Goal: Task Accomplishment & Management: Use online tool/utility

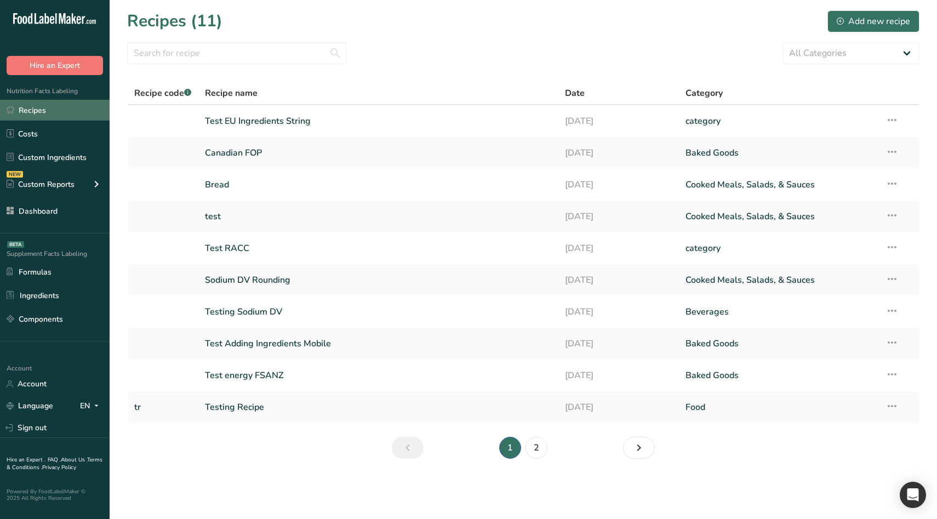
click at [77, 102] on link "Recipes" at bounding box center [55, 110] width 110 height 21
click at [63, 108] on link "Recipes" at bounding box center [55, 110] width 110 height 21
click at [256, 124] on link "Test EU Ingredients String" at bounding box center [378, 121] width 347 height 23
click at [239, 179] on link "Bread" at bounding box center [378, 184] width 347 height 23
click at [254, 181] on link "Bread" at bounding box center [378, 184] width 347 height 23
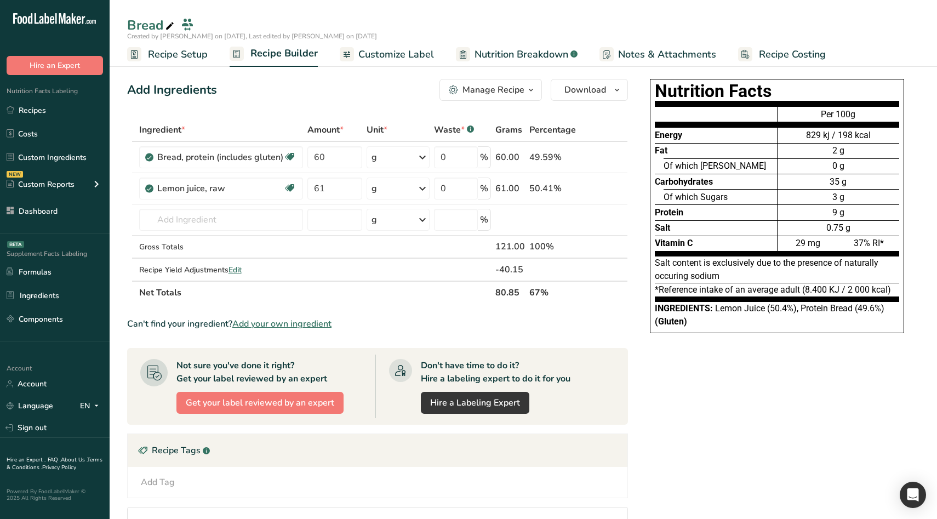
click at [412, 61] on span "Customize Label" at bounding box center [396, 54] width 76 height 15
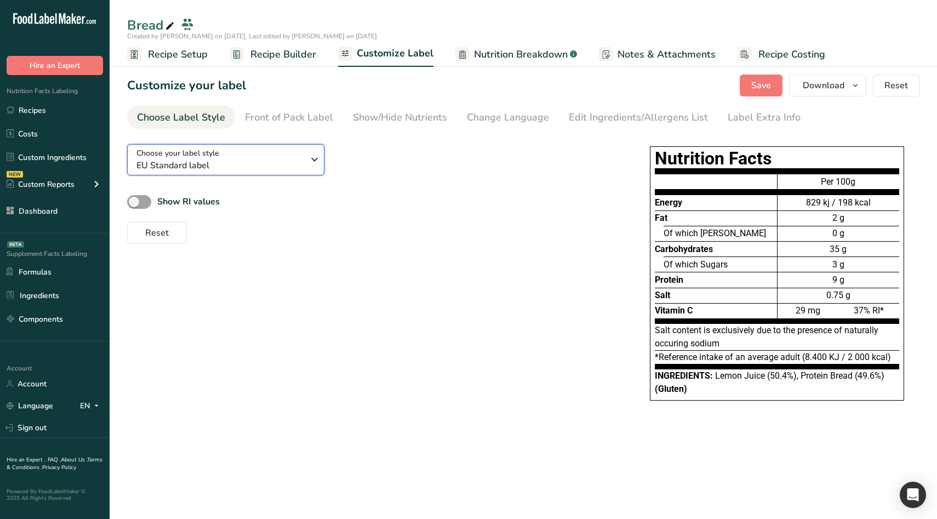
click at [210, 165] on span "EU Standard label" at bounding box center [219, 165] width 167 height 13
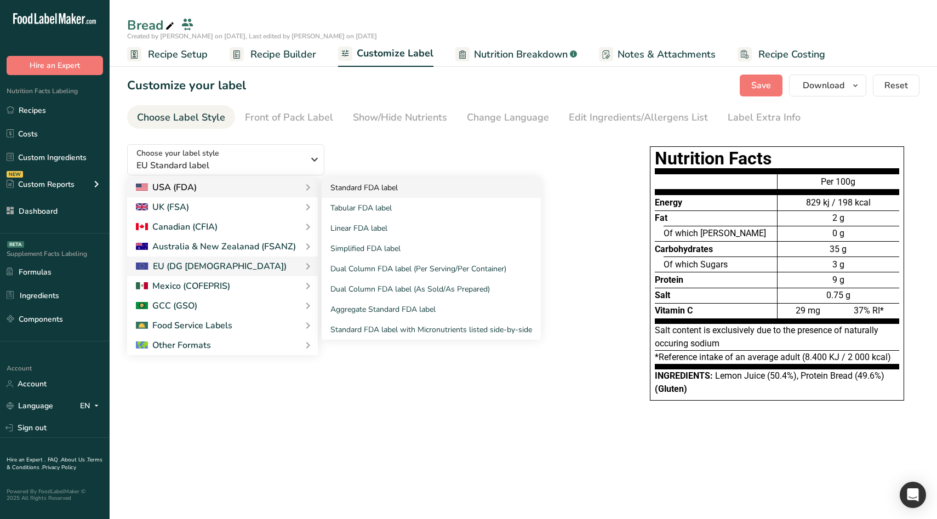
click at [365, 190] on link "Standard FDA label" at bounding box center [431, 187] width 219 height 20
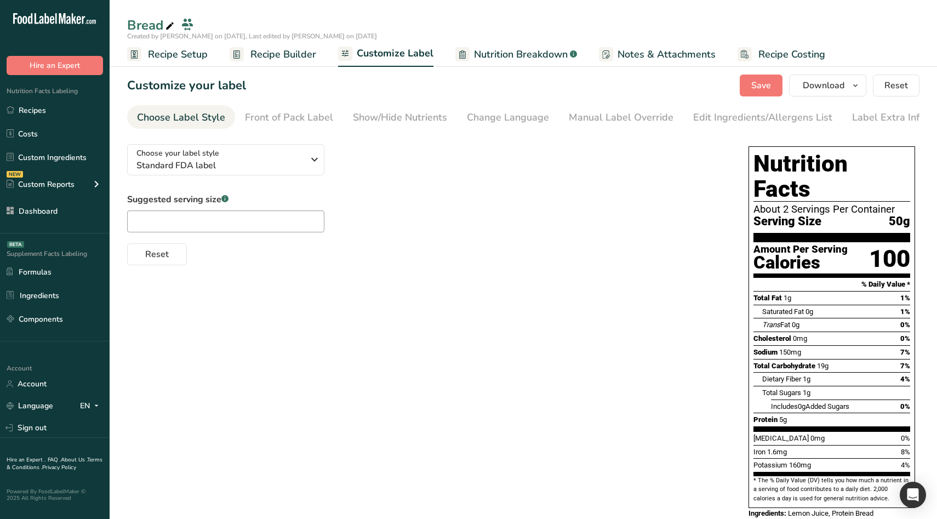
click at [466, 353] on div "Choose your label style Standard FDA label USA (FDA) Standard FDA label Tabular…" at bounding box center [523, 337] width 792 height 405
click at [633, 303] on div "Choose your label style Standard FDA label USA (FDA) Standard FDA label Tabular…" at bounding box center [523, 337] width 792 height 405
click at [263, 159] on div "Choose your label style Standard FDA label" at bounding box center [219, 159] width 167 height 25
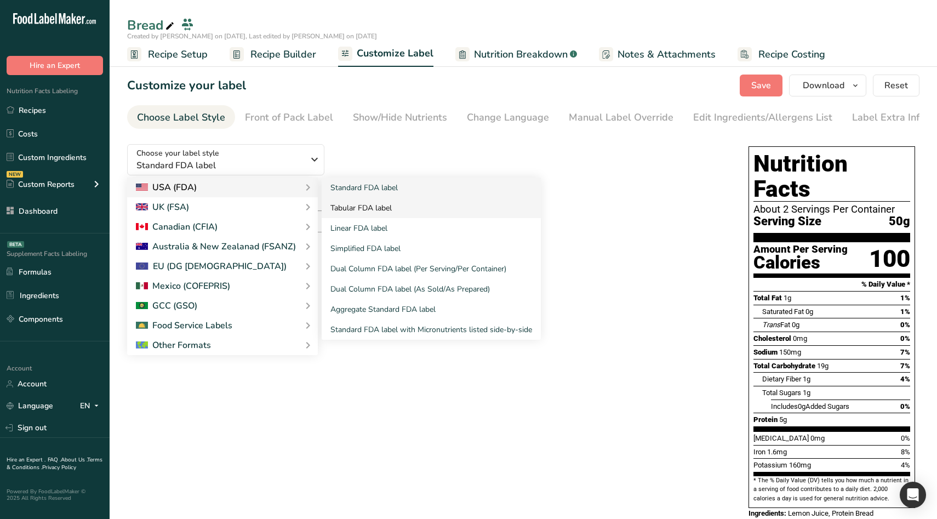
click at [400, 211] on link "Tabular FDA label" at bounding box center [431, 208] width 219 height 20
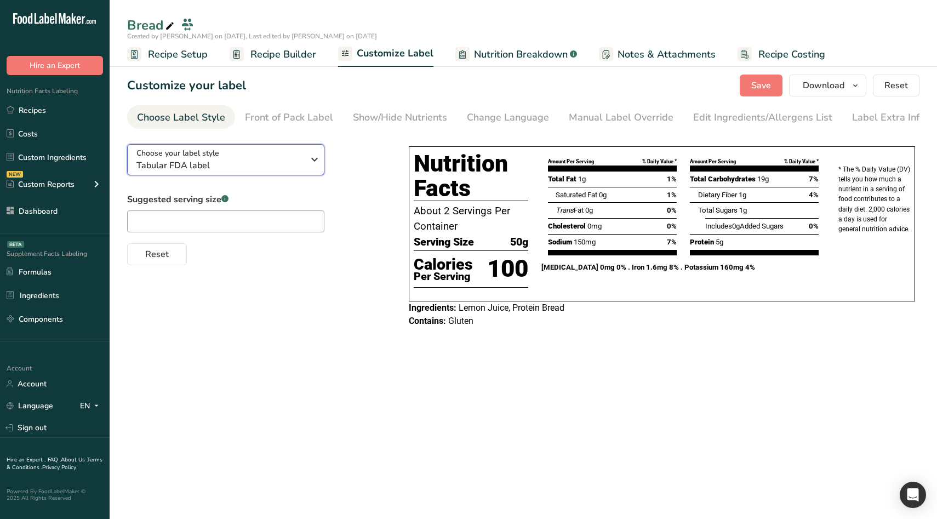
click at [262, 162] on span "Tabular FDA label" at bounding box center [219, 165] width 167 height 13
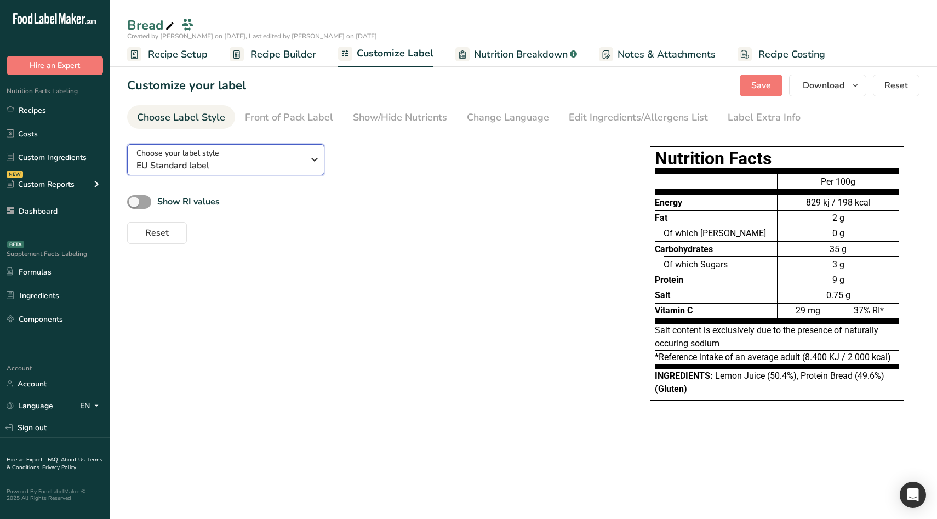
click at [199, 166] on span "EU Standard label" at bounding box center [219, 165] width 167 height 13
click at [258, 159] on span "EU Standard label" at bounding box center [219, 165] width 167 height 13
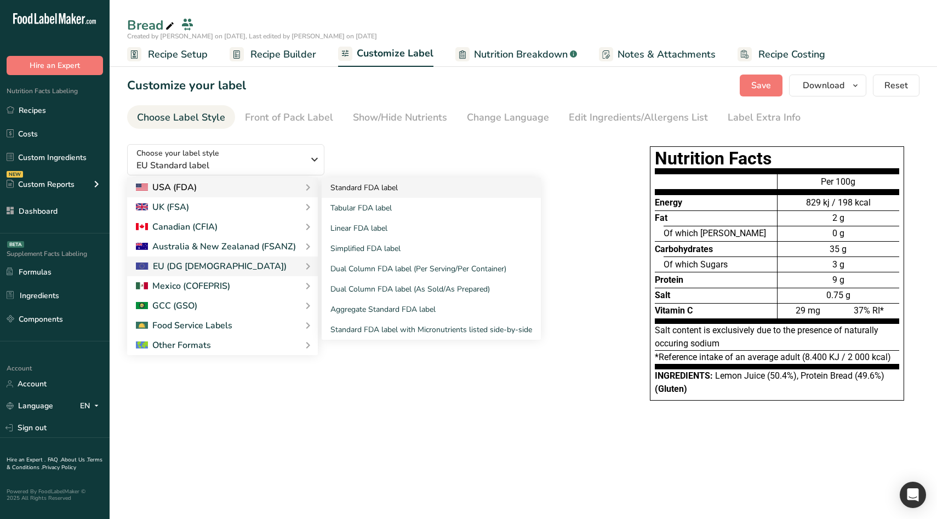
drag, startPoint x: 372, startPoint y: 201, endPoint x: 366, endPoint y: 191, distance: 11.8
click at [366, 191] on div "Standard FDA label Tabular FDA label Linear FDA label Simplified FDA label Dual…" at bounding box center [431, 258] width 219 height 162
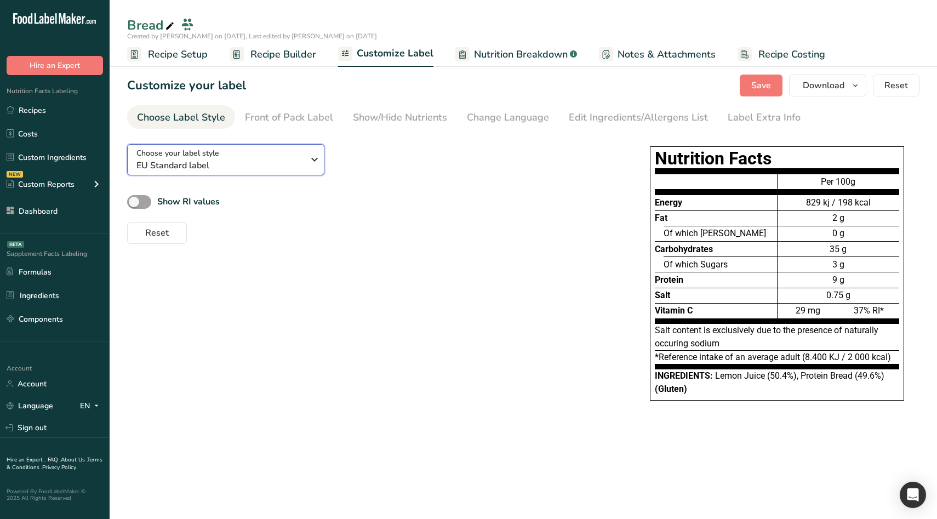
click at [271, 159] on span "EU Standard label" at bounding box center [219, 165] width 167 height 13
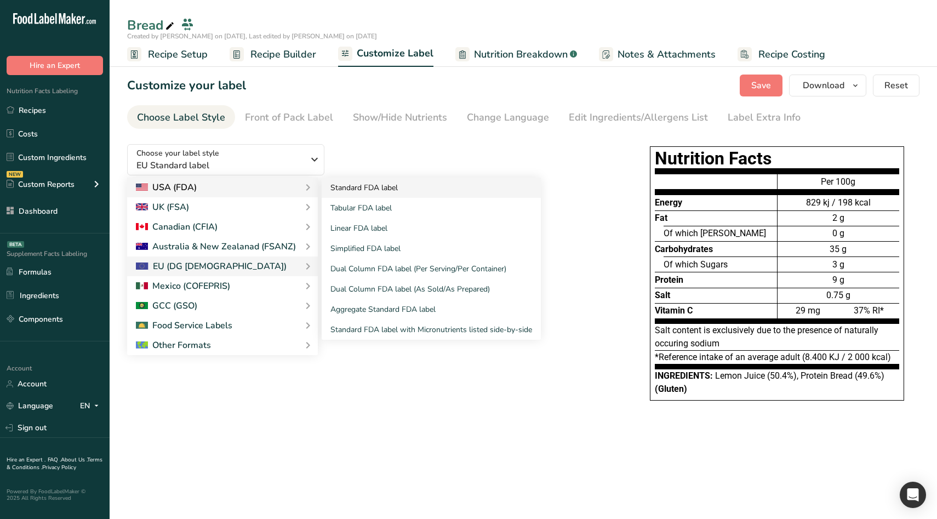
click at [343, 188] on link "Standard FDA label" at bounding box center [431, 187] width 219 height 20
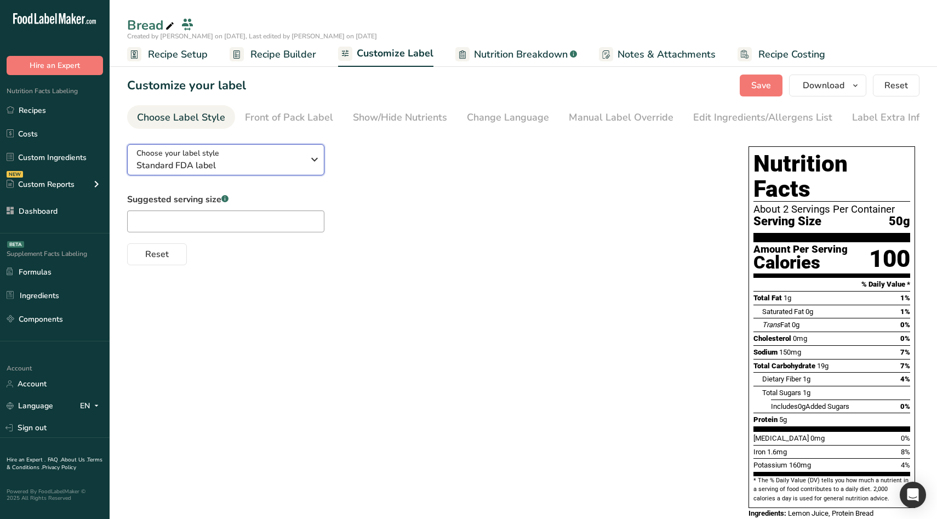
click at [254, 165] on span "Standard FDA label" at bounding box center [219, 165] width 167 height 13
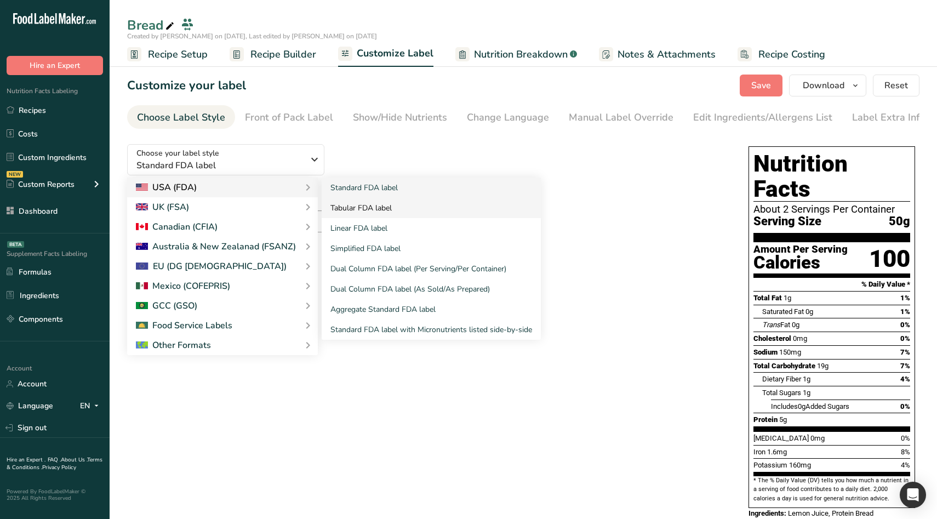
click at [360, 209] on link "Tabular FDA label" at bounding box center [431, 208] width 219 height 20
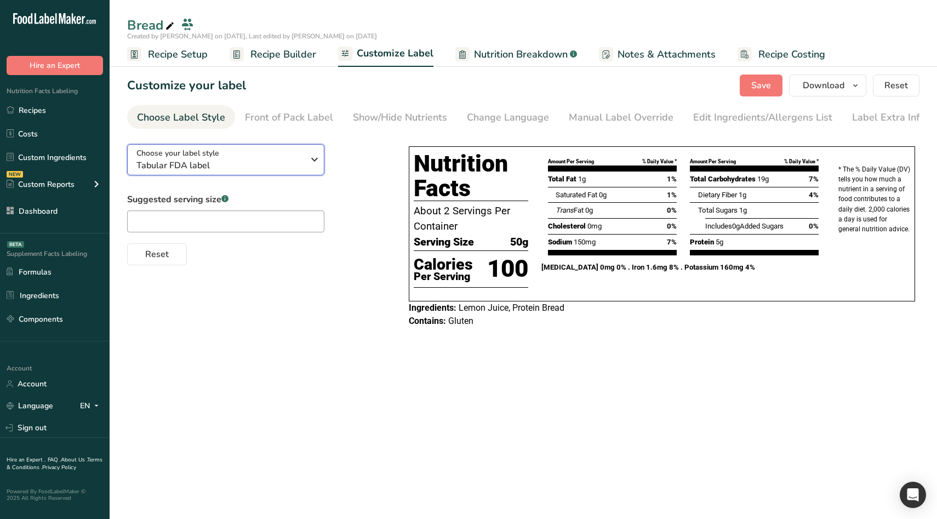
click at [239, 162] on span "Tabular FDA label" at bounding box center [219, 165] width 167 height 13
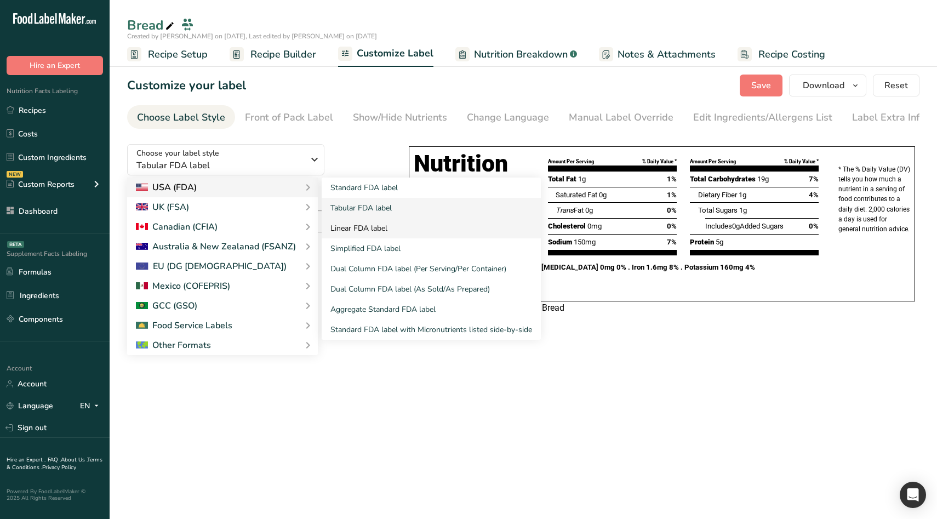
click at [340, 223] on link "Linear FDA label" at bounding box center [431, 228] width 219 height 20
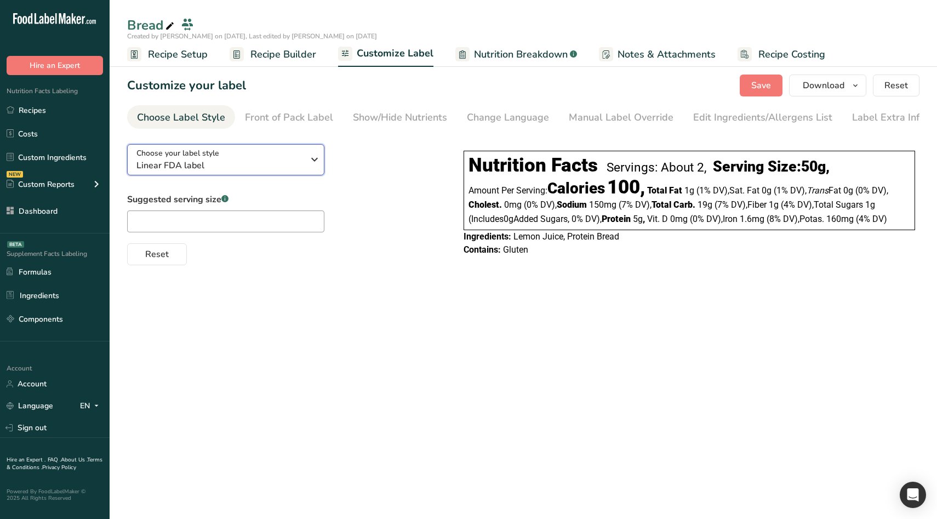
click at [266, 172] on span "Linear FDA label" at bounding box center [219, 165] width 167 height 13
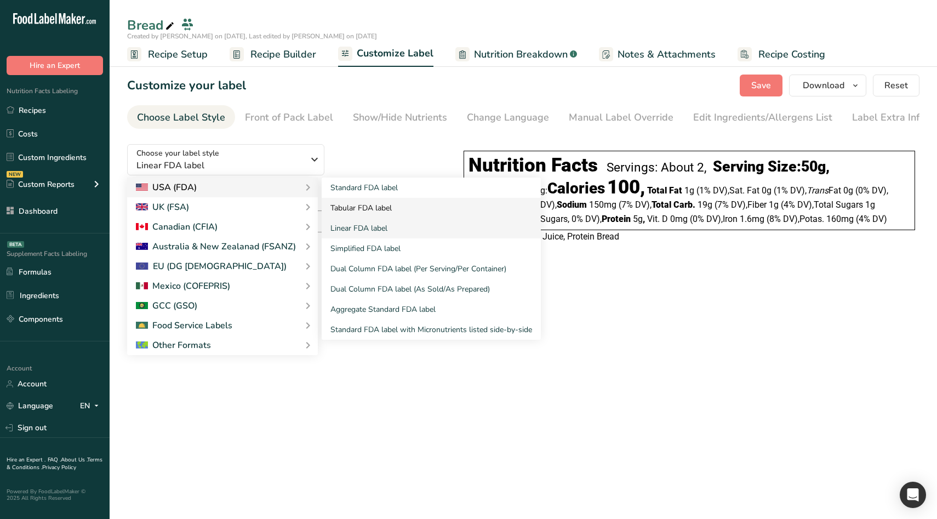
click at [398, 203] on link "Tabular FDA label" at bounding box center [431, 208] width 219 height 20
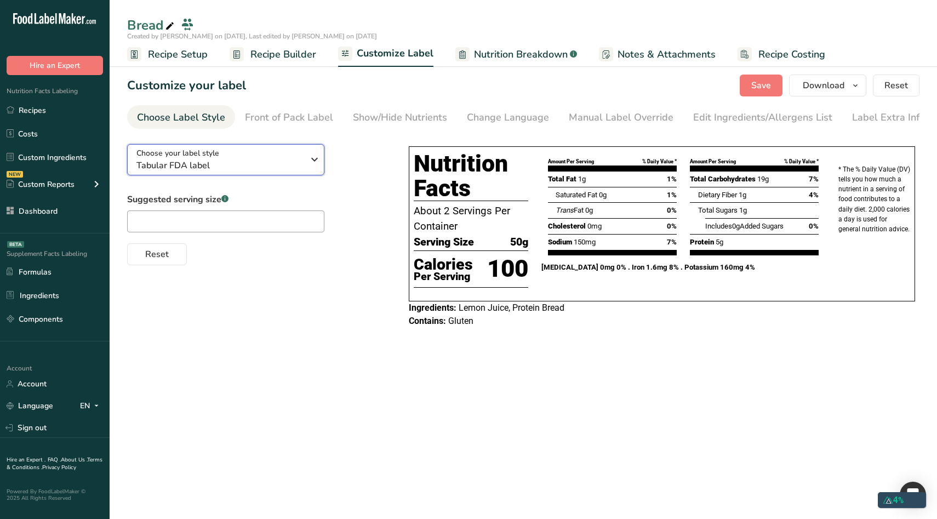
click at [296, 164] on span "Tabular FDA label" at bounding box center [219, 165] width 167 height 13
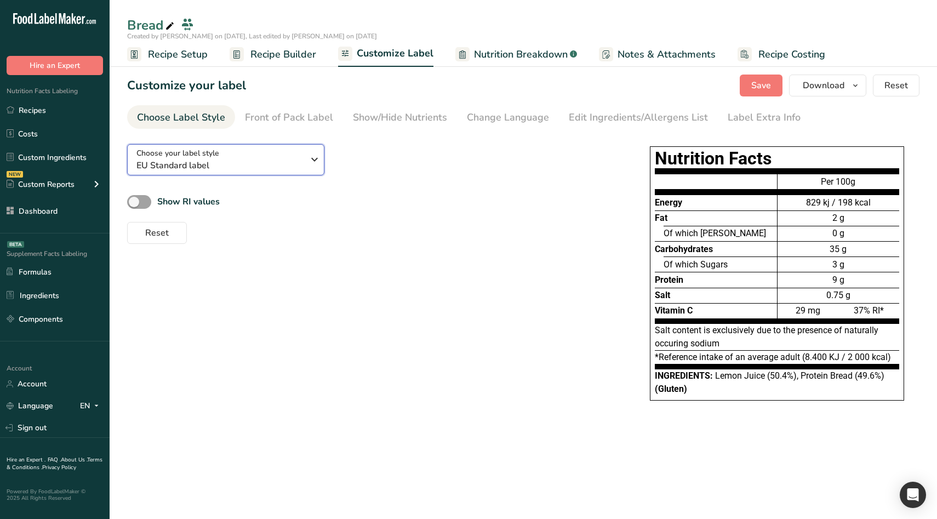
click at [283, 147] on div "Choose your label style EU Standard label" at bounding box center [219, 159] width 167 height 25
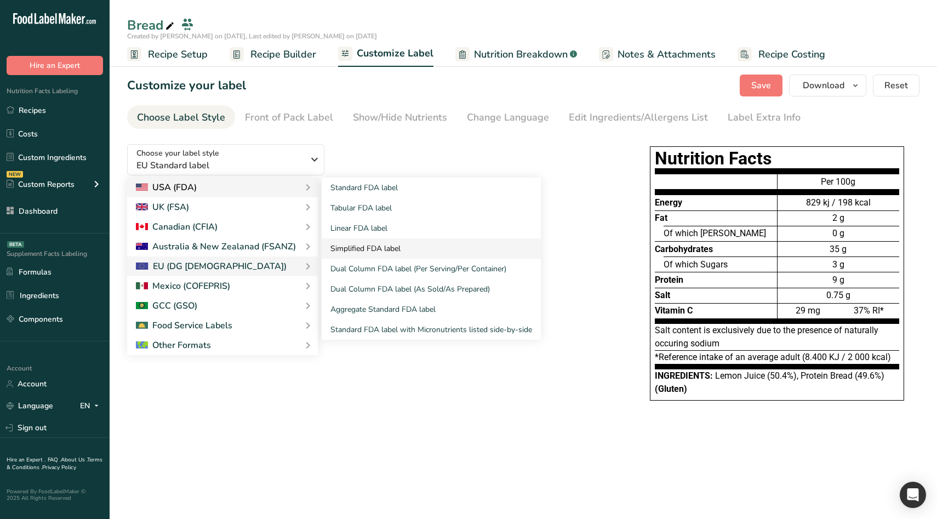
click at [365, 245] on link "Simplified FDA label" at bounding box center [431, 248] width 219 height 20
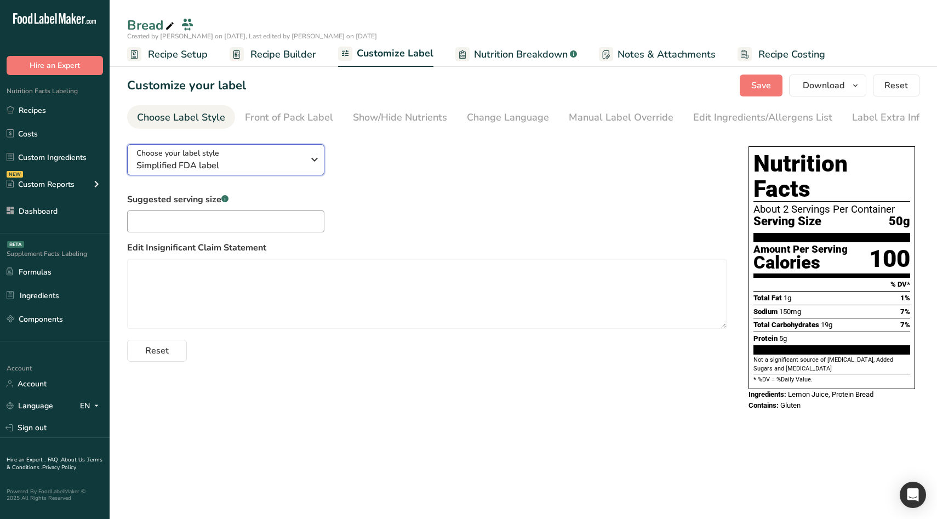
click at [248, 168] on span "Simplified FDA label" at bounding box center [219, 165] width 167 height 13
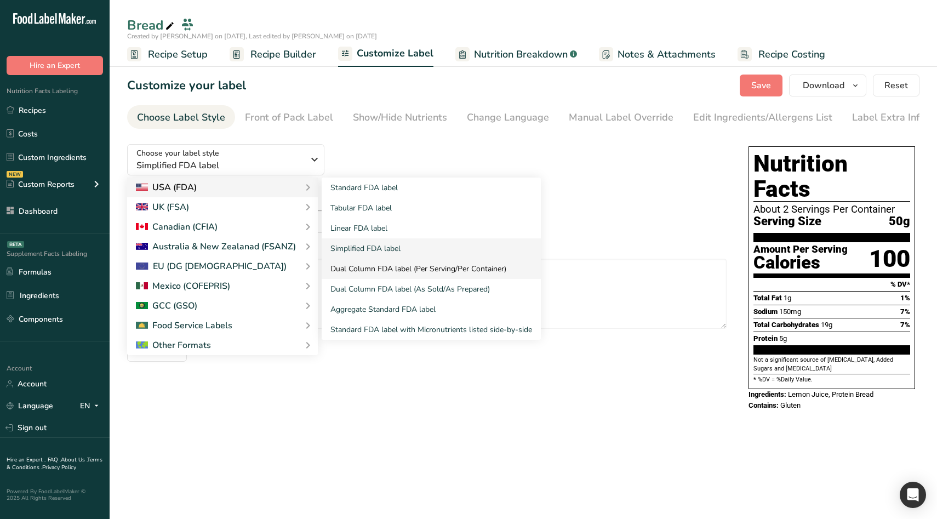
click at [382, 272] on link "Dual Column FDA label (Per Serving/Per Container)" at bounding box center [431, 269] width 219 height 20
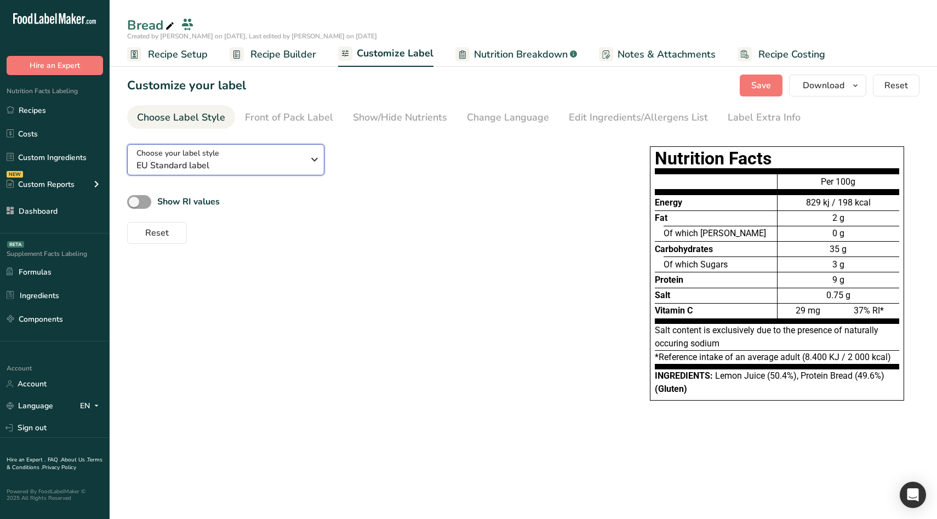
click at [266, 165] on span "EU Standard label" at bounding box center [219, 165] width 167 height 13
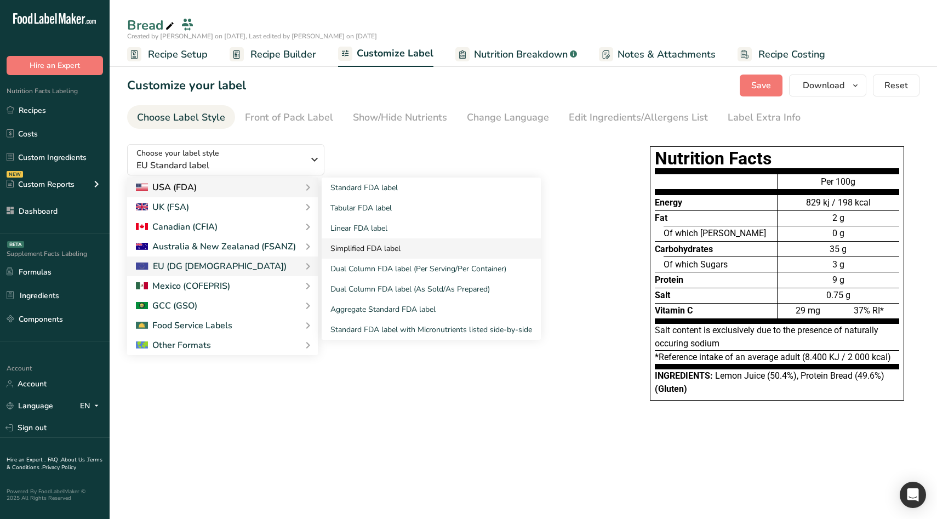
click at [373, 242] on link "Simplified FDA label" at bounding box center [431, 248] width 219 height 20
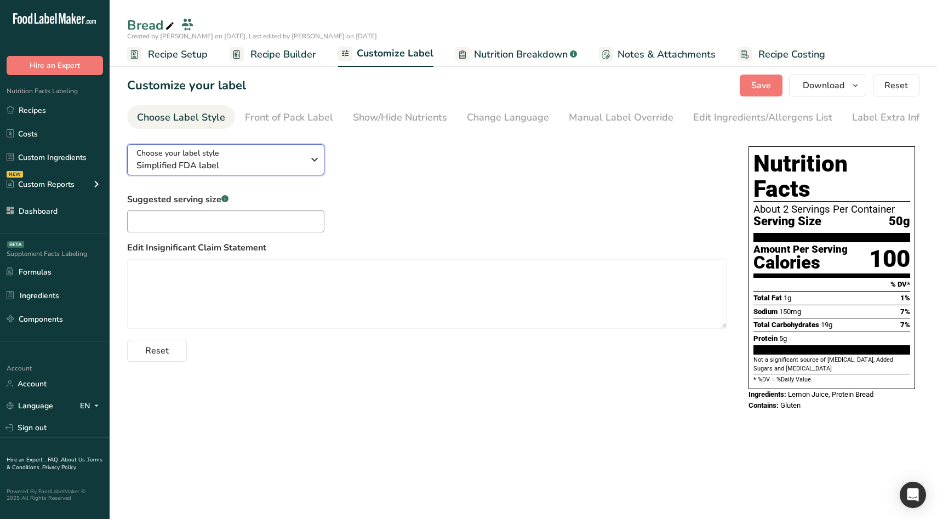
click at [308, 163] on icon "button" at bounding box center [314, 160] width 13 height 20
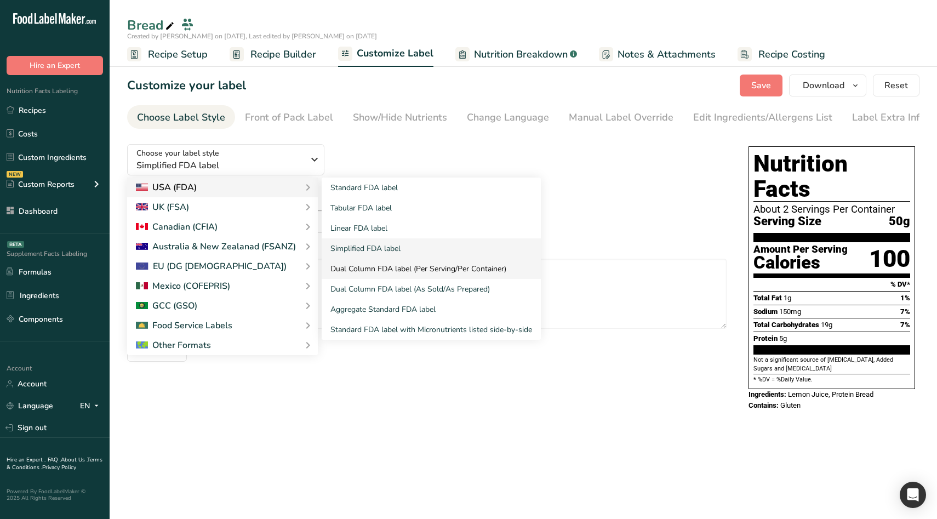
click at [371, 267] on link "Dual Column FDA label (Per Serving/Per Container)" at bounding box center [431, 269] width 219 height 20
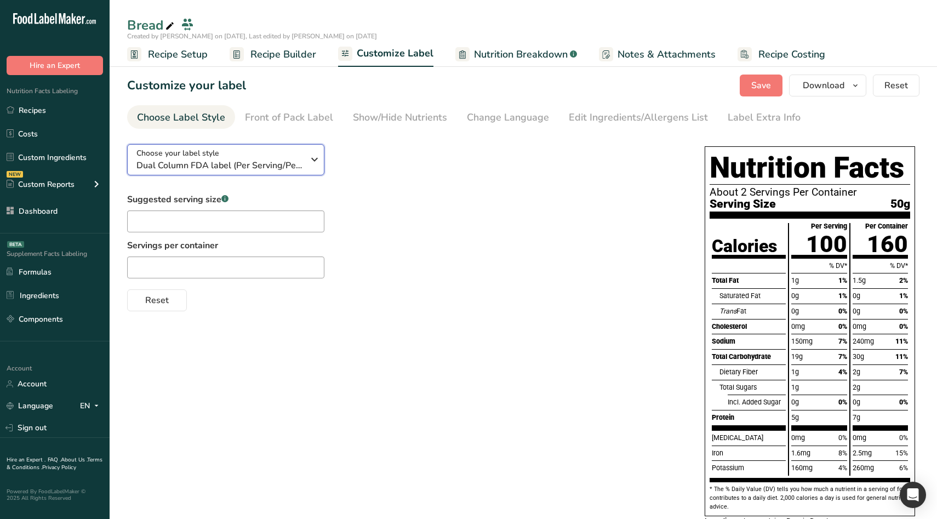
click at [296, 169] on span "Dual Column FDA label (Per Serving/Per Container)" at bounding box center [219, 165] width 167 height 13
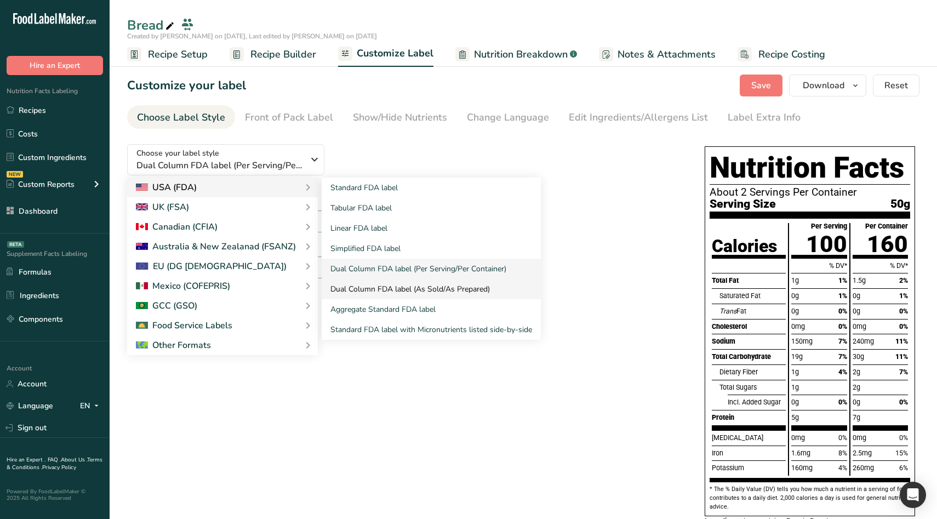
click at [399, 279] on link "Dual Column FDA label (As Sold/As Prepared)" at bounding box center [431, 289] width 219 height 20
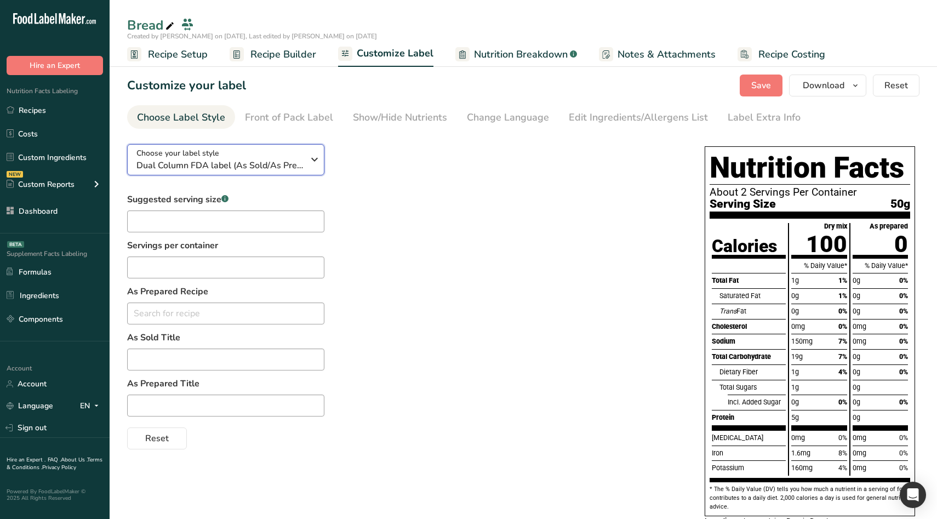
click at [313, 154] on icon "button" at bounding box center [314, 160] width 13 height 20
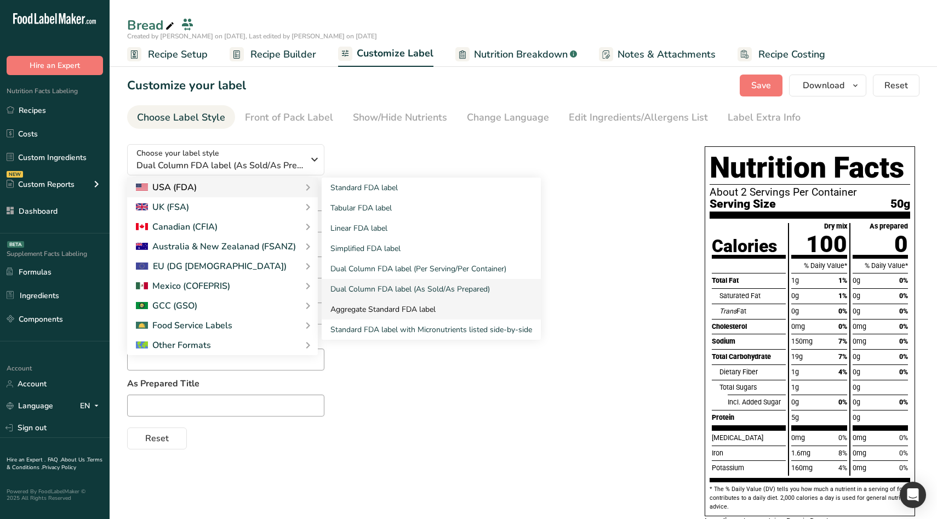
click at [409, 314] on link "Aggregate Standard FDA label" at bounding box center [431, 309] width 219 height 20
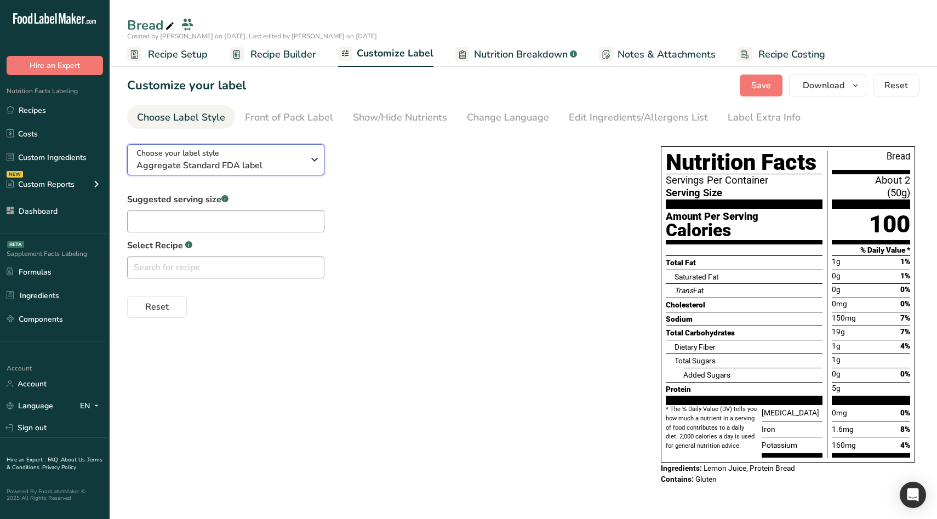
click at [293, 167] on span "Aggregate Standard FDA label" at bounding box center [219, 165] width 167 height 13
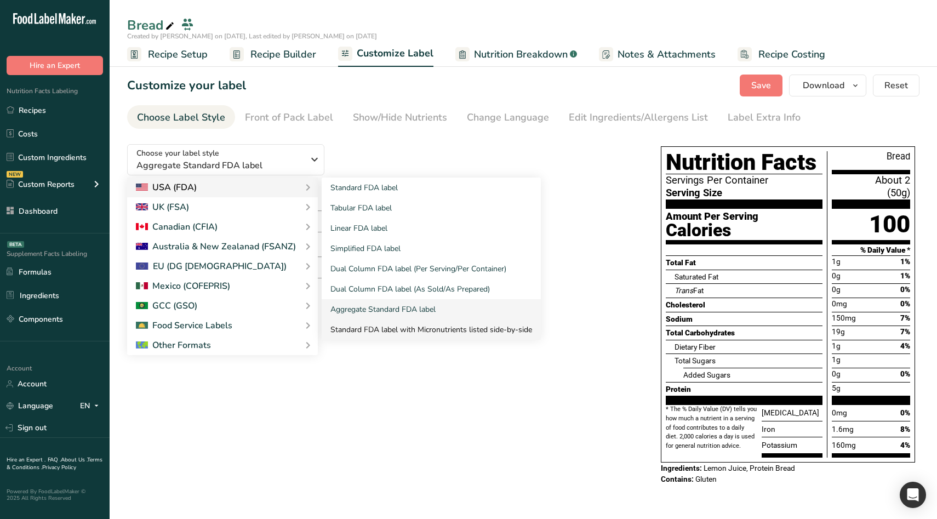
click at [374, 324] on link "Standard FDA label with Micronutrients listed side-by-side" at bounding box center [431, 329] width 219 height 20
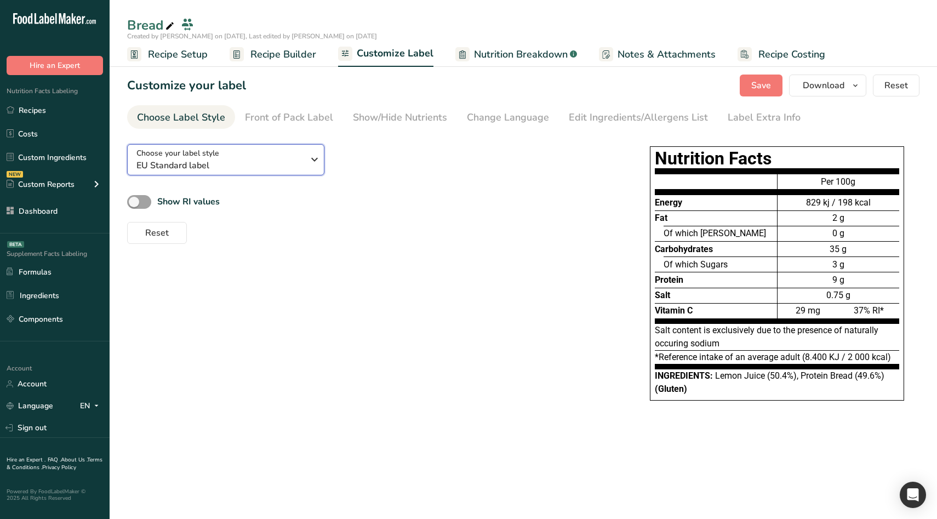
click at [294, 150] on div "Choose your label style EU Standard label" at bounding box center [219, 159] width 167 height 25
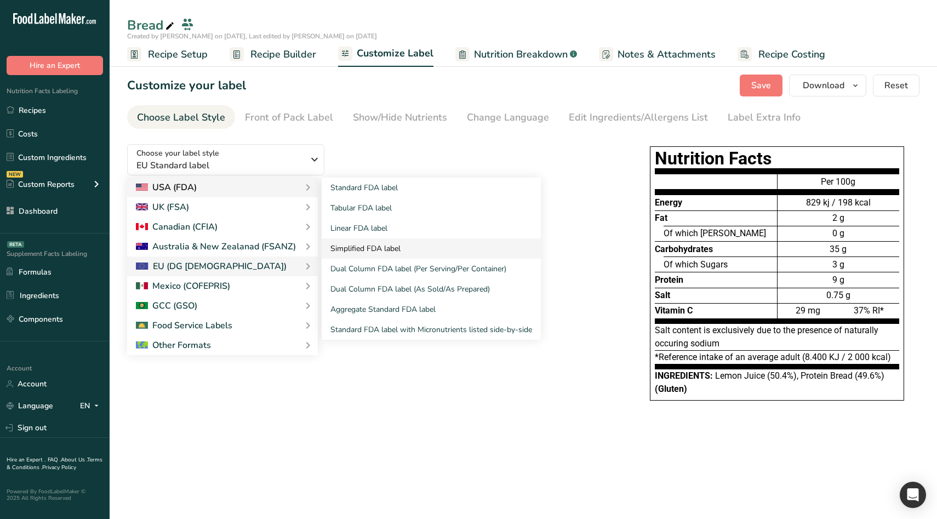
click at [377, 245] on link "Simplified FDA label" at bounding box center [431, 248] width 219 height 20
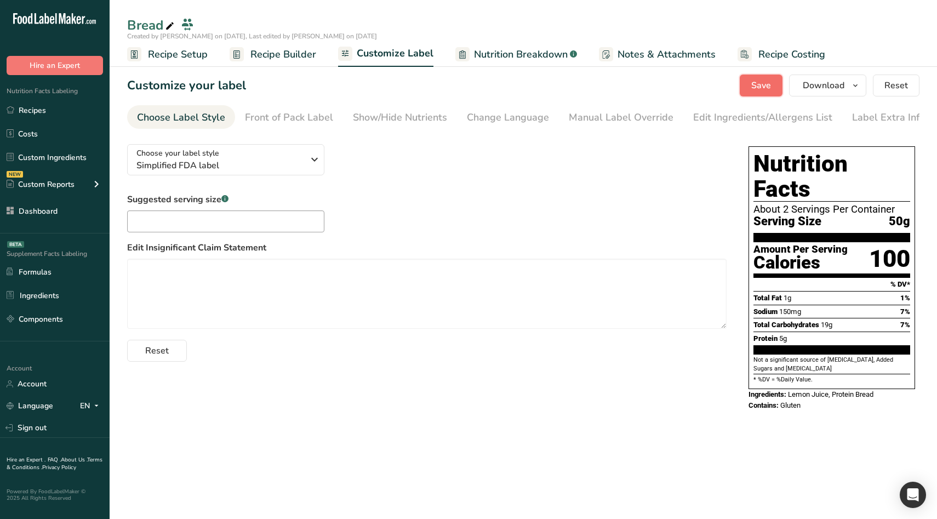
click at [768, 88] on span "Save" at bounding box center [761, 85] width 20 height 13
click at [724, 154] on div "Choose your label style Simplified FDA label USA (FDA) Standard FDA label Tabul…" at bounding box center [426, 248] width 599 height 226
click at [220, 160] on div "Choose your label style Simplified FDA label" at bounding box center [219, 159] width 167 height 25
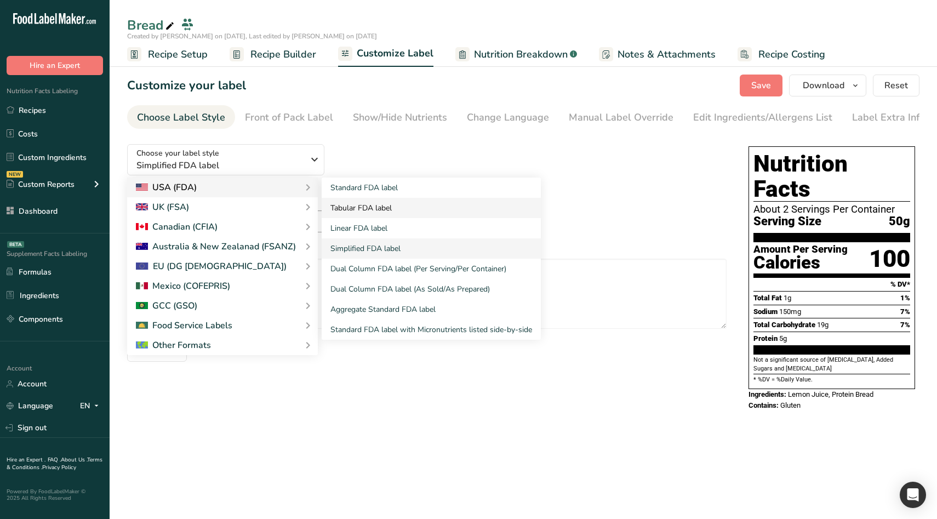
click at [376, 203] on link "Tabular FDA label" at bounding box center [431, 208] width 219 height 20
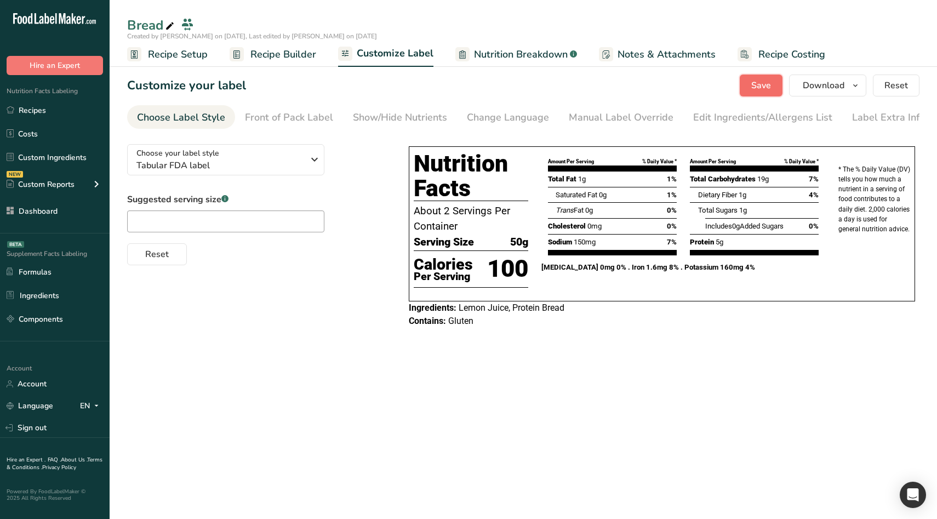
click at [768, 93] on button "Save" at bounding box center [760, 85] width 43 height 22
click at [283, 170] on span "Tabular FDA label" at bounding box center [219, 165] width 167 height 13
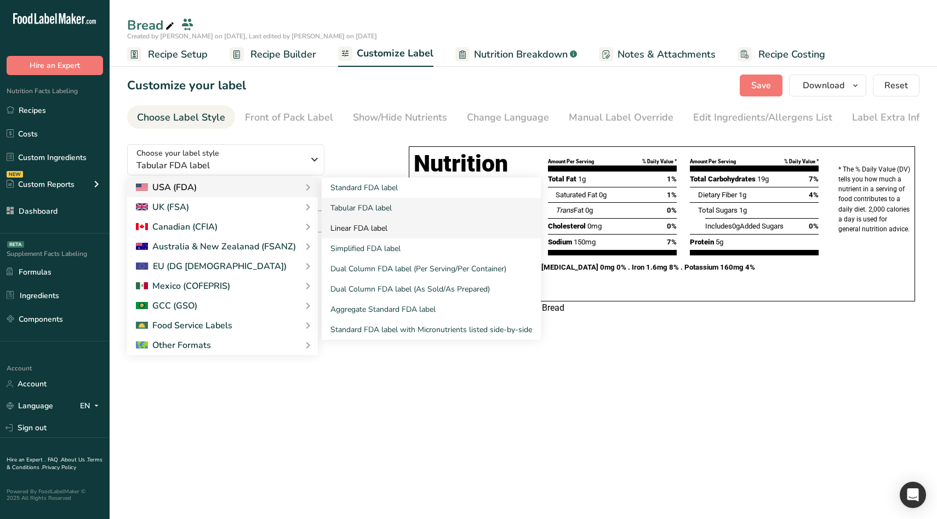
click at [395, 234] on link "Linear FDA label" at bounding box center [431, 228] width 219 height 20
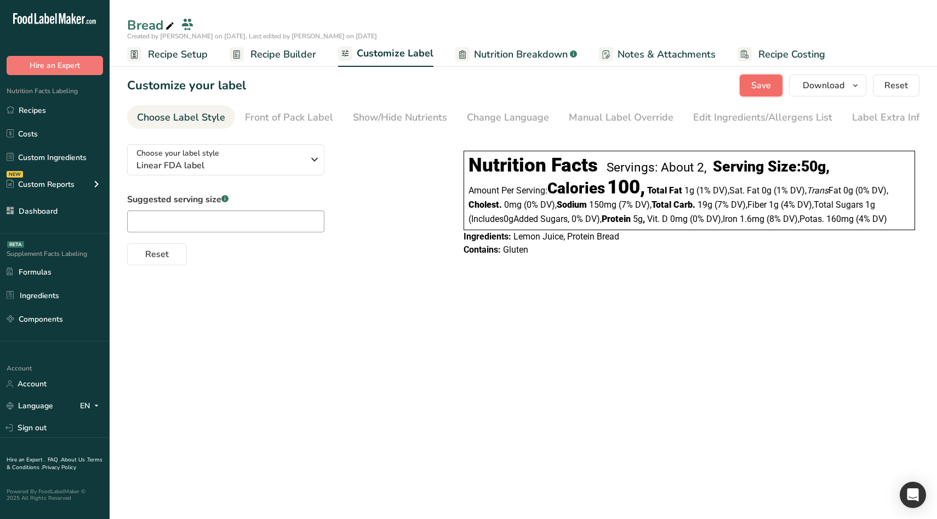
click at [755, 85] on span "Save" at bounding box center [761, 85] width 20 height 13
click at [290, 182] on div "Choose your label style Linear FDA label USA (FDA) Standard FDA label Tabular F…" at bounding box center [284, 200] width 314 height 130
click at [300, 168] on span "Linear FDA label" at bounding box center [219, 165] width 167 height 13
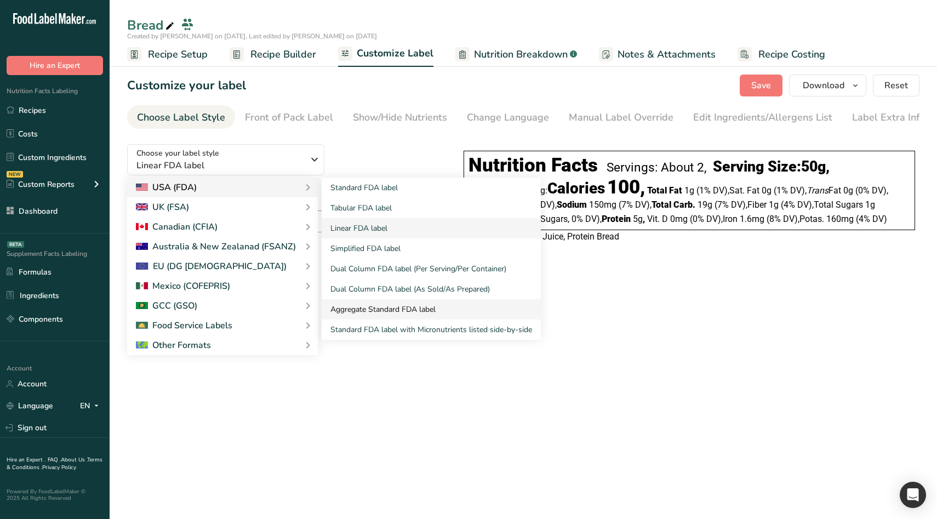
click at [431, 316] on link "Aggregate Standard FDA label" at bounding box center [431, 309] width 219 height 20
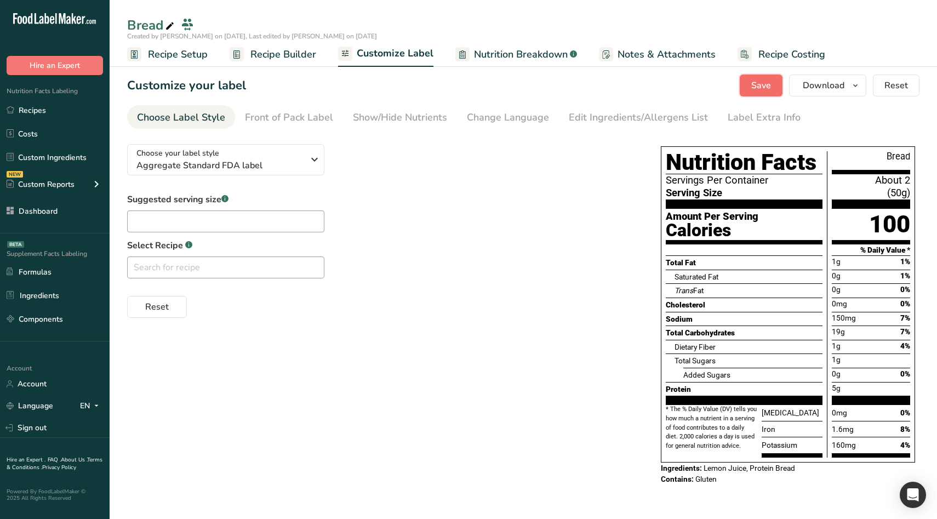
click at [772, 82] on button "Save" at bounding box center [760, 85] width 43 height 22
click at [271, 168] on span "Aggregate Standard FDA label" at bounding box center [219, 165] width 167 height 13
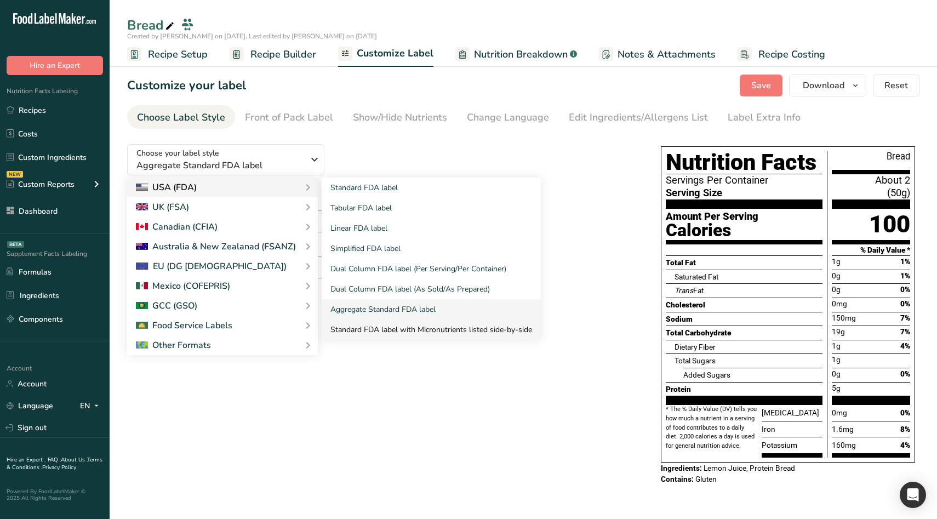
click at [392, 325] on link "Standard FDA label with Micronutrients listed side-by-side" at bounding box center [431, 329] width 219 height 20
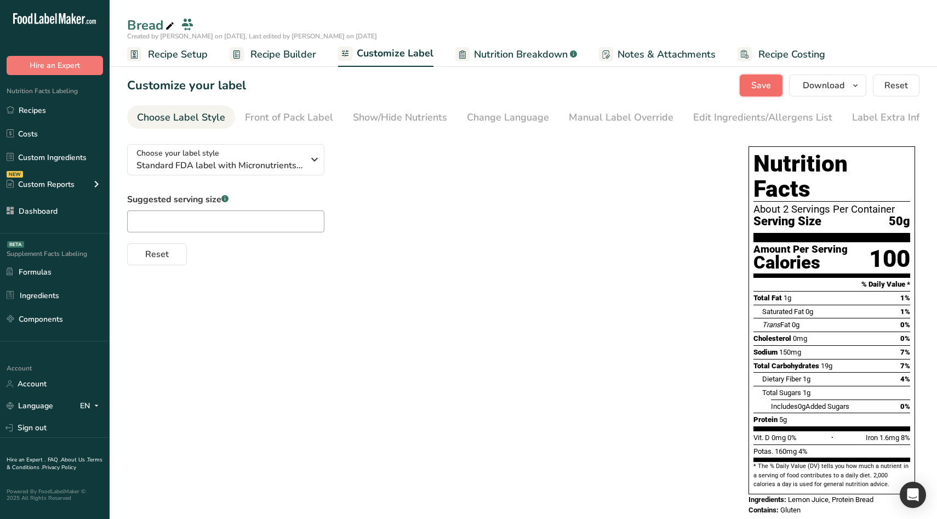
click at [776, 88] on button "Save" at bounding box center [760, 85] width 43 height 22
click at [270, 159] on div "Choose your label style Standard FDA label with Micronutrients listed side-by-s…" at bounding box center [219, 159] width 167 height 25
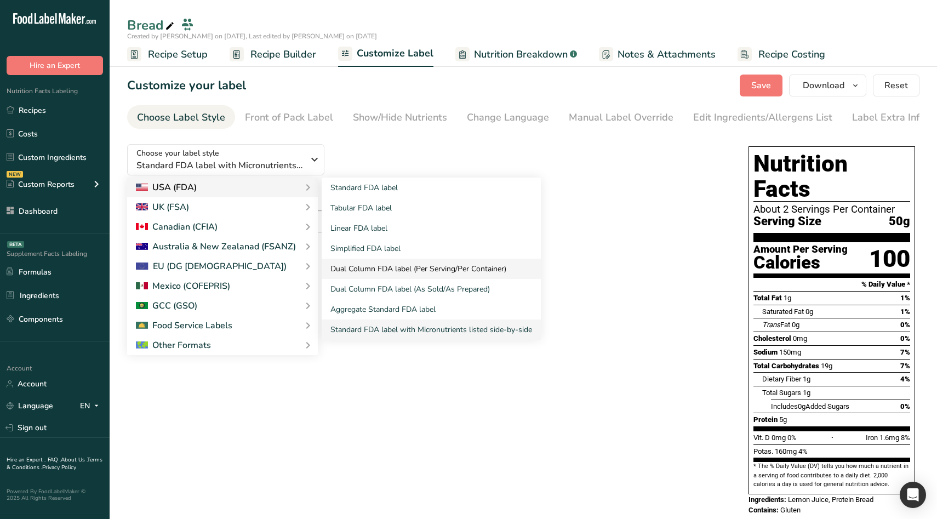
click at [458, 276] on link "Dual Column FDA label (Per Serving/Per Container)" at bounding box center [431, 269] width 219 height 20
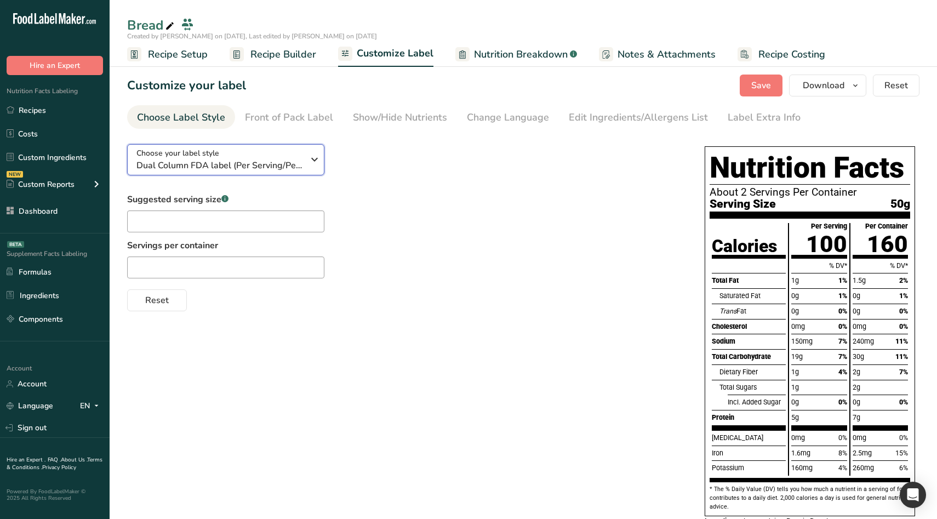
click at [320, 161] on icon "button" at bounding box center [314, 160] width 13 height 20
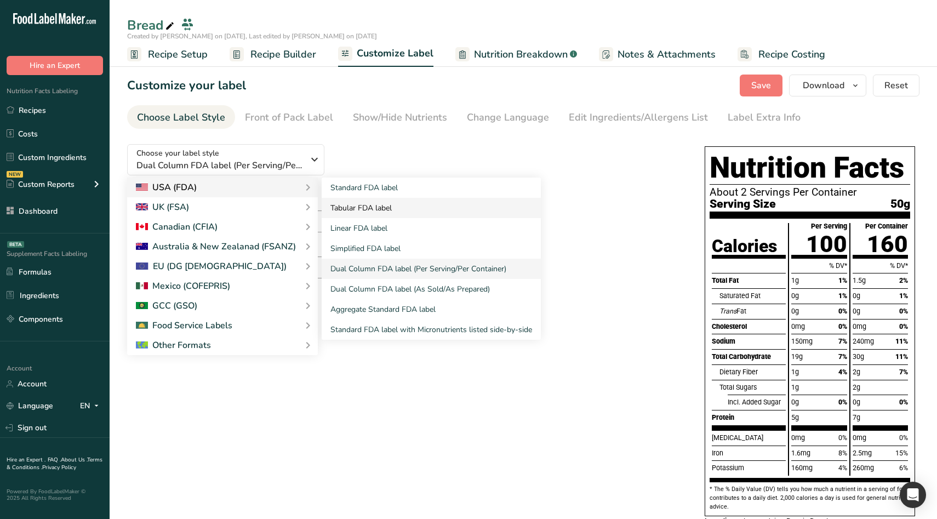
click at [381, 198] on link "Tabular FDA label" at bounding box center [431, 208] width 219 height 20
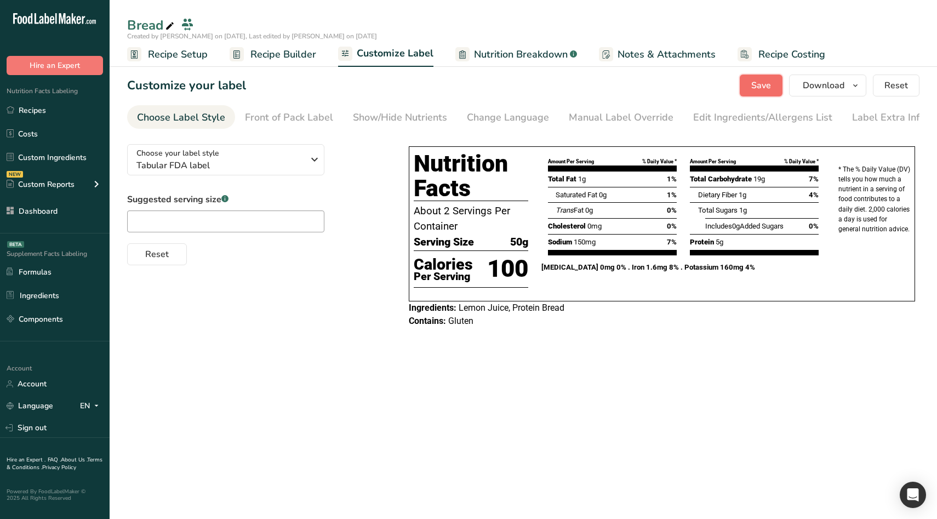
click at [772, 93] on button "Save" at bounding box center [760, 85] width 43 height 22
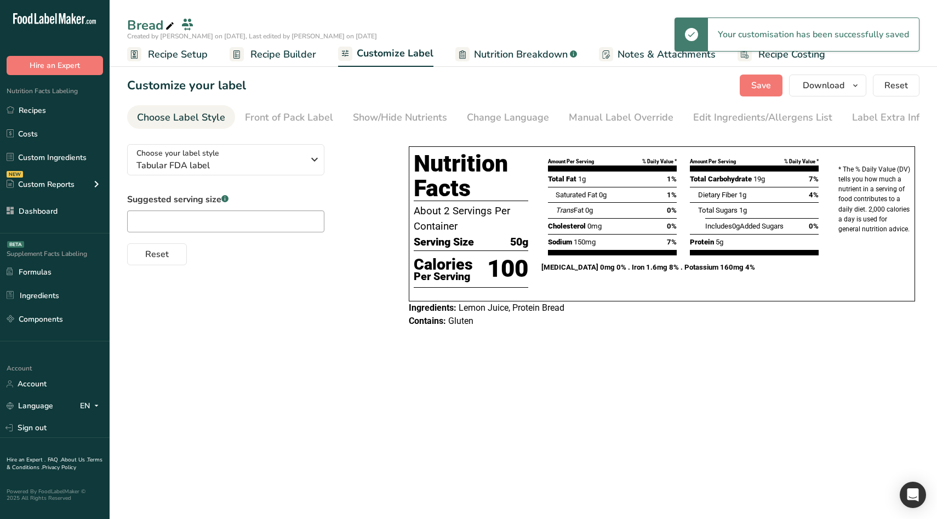
click at [247, 141] on div "Choose your label style Tabular FDA label USA (FDA) Standard FDA label Tabular …" at bounding box center [257, 200] width 260 height 130
click at [238, 162] on span "Tabular FDA label" at bounding box center [219, 165] width 167 height 13
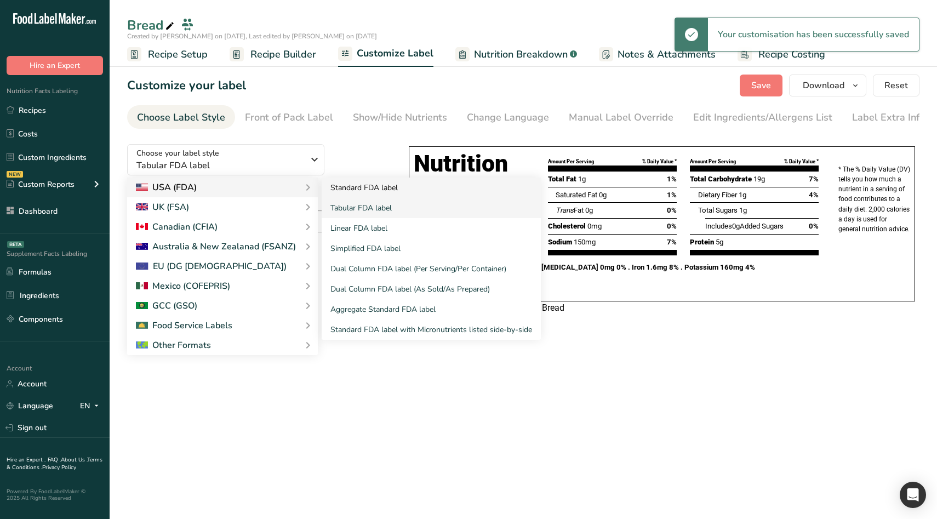
click at [371, 192] on link "Standard FDA label" at bounding box center [431, 187] width 219 height 20
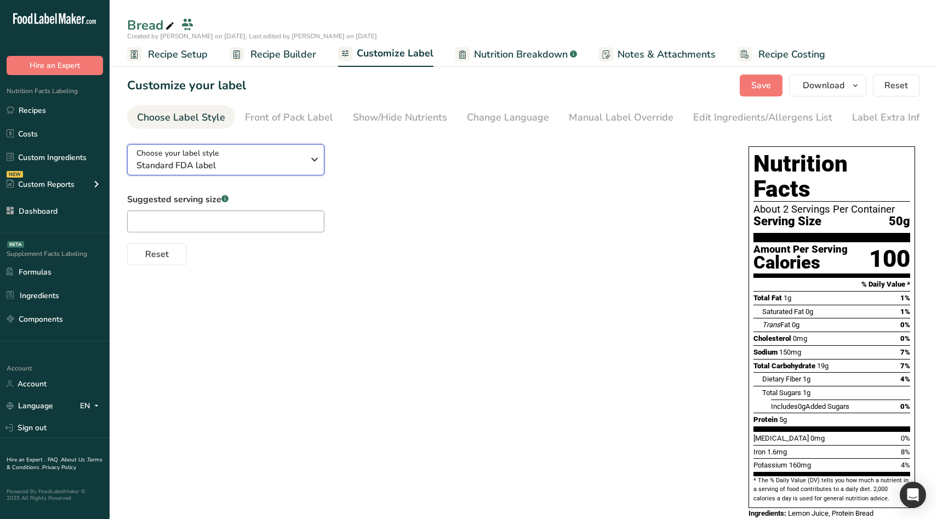
click at [273, 165] on span "Standard FDA label" at bounding box center [219, 165] width 167 height 13
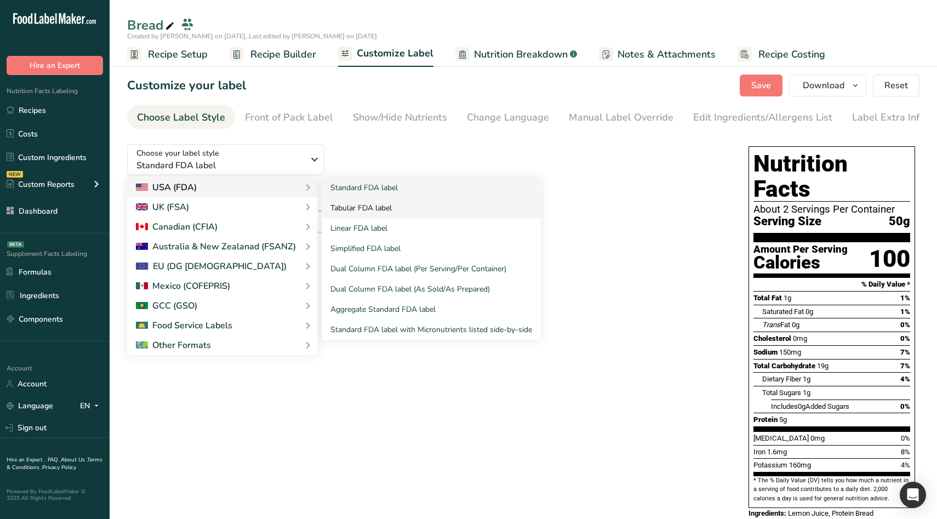
click at [358, 210] on link "Tabular FDA label" at bounding box center [431, 208] width 219 height 20
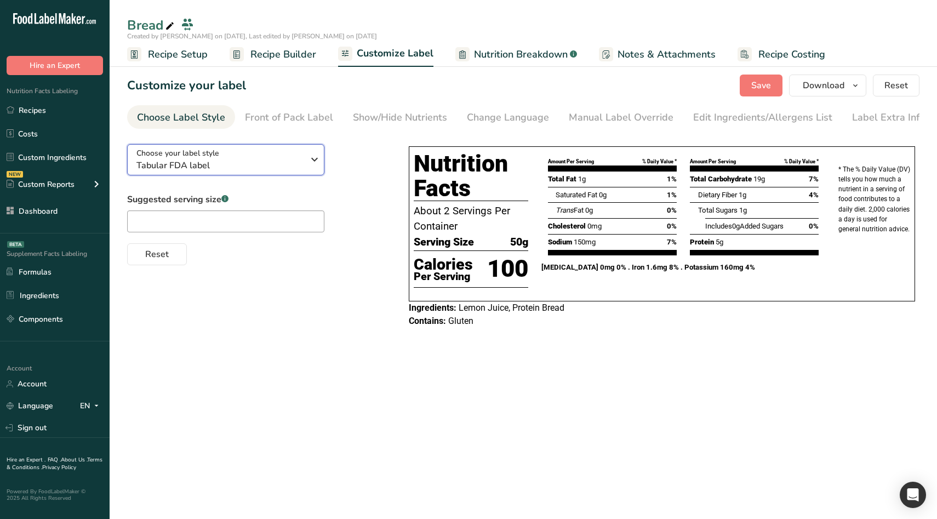
click at [299, 165] on span "Tabular FDA label" at bounding box center [219, 165] width 167 height 13
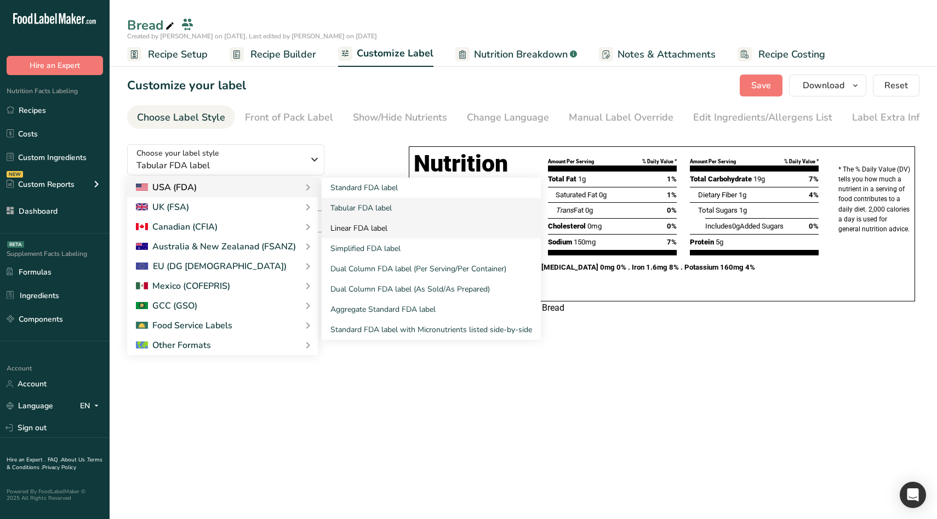
click at [362, 233] on link "Linear FDA label" at bounding box center [431, 228] width 219 height 20
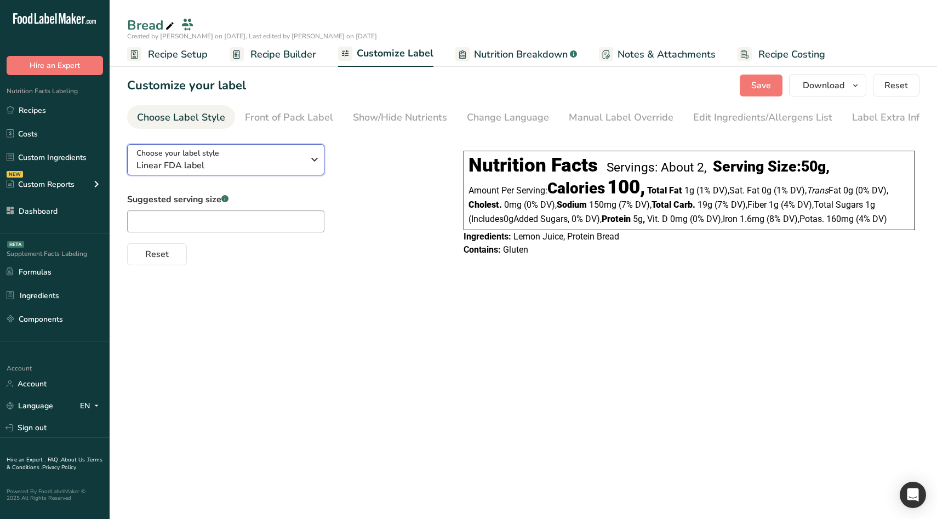
click at [306, 169] on div "Choose your label style Linear FDA label" at bounding box center [223, 159] width 175 height 25
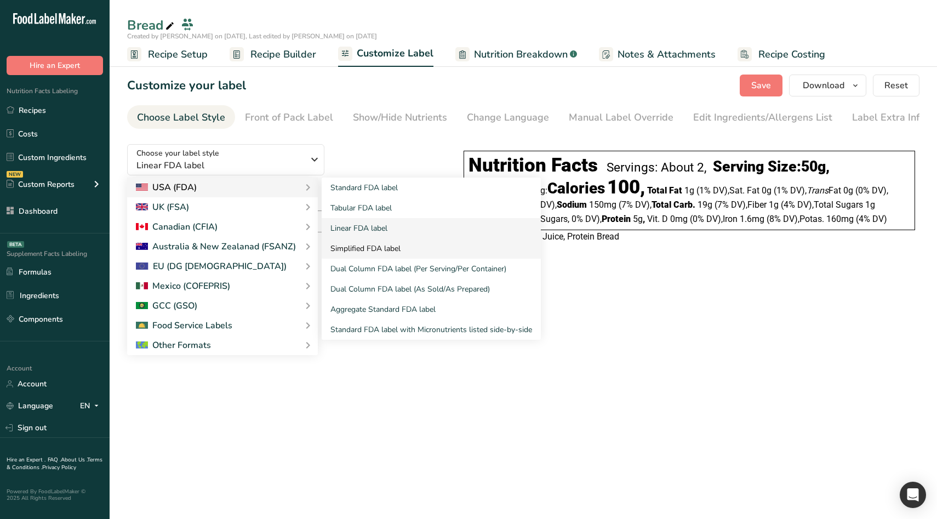
click at [350, 247] on link "Simplified FDA label" at bounding box center [431, 248] width 219 height 20
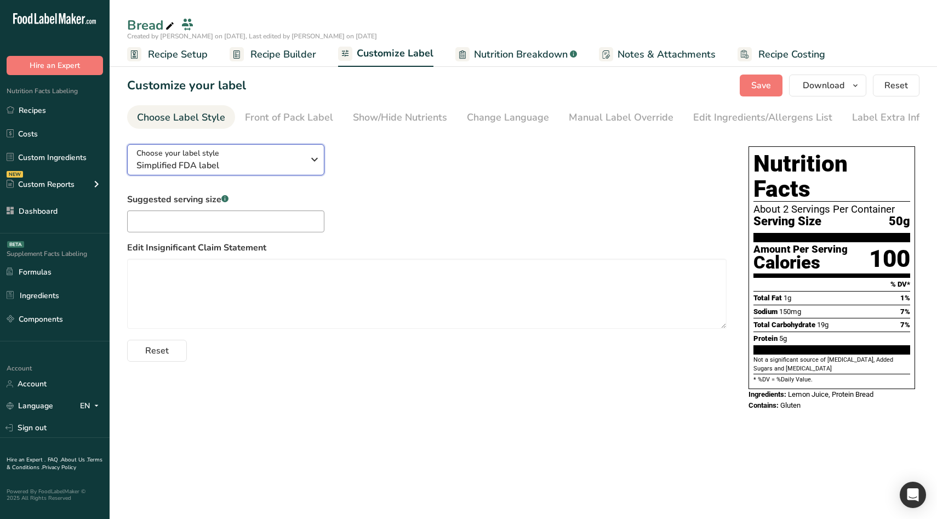
click at [303, 172] on div "Choose your label style Simplified FDA label" at bounding box center [223, 159] width 175 height 25
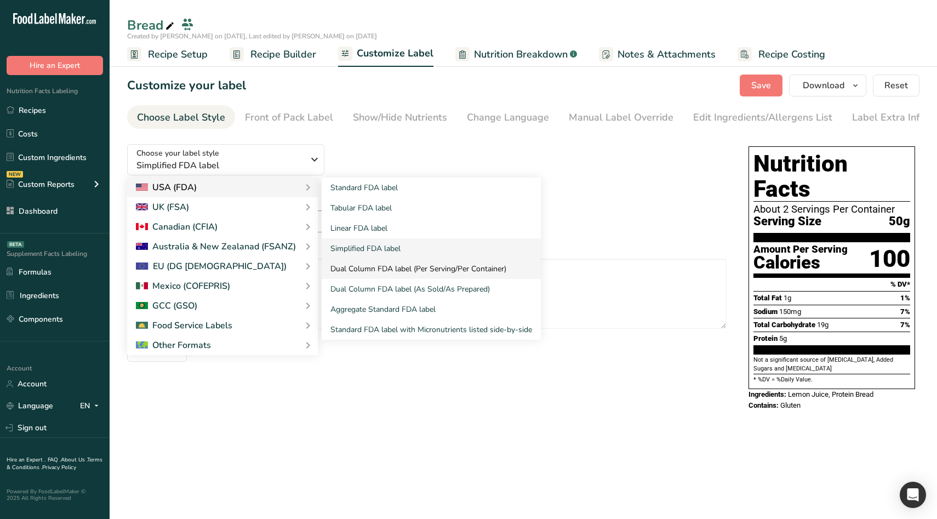
click at [396, 279] on link "Dual Column FDA label (Per Serving/Per Container)" at bounding box center [431, 269] width 219 height 20
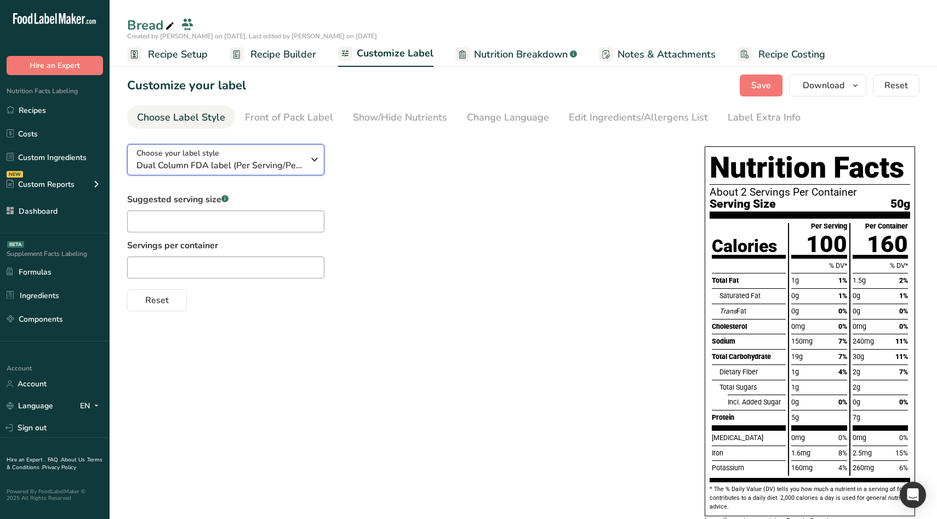
click at [301, 168] on span "Dual Column FDA label (Per Serving/Per Container)" at bounding box center [219, 165] width 167 height 13
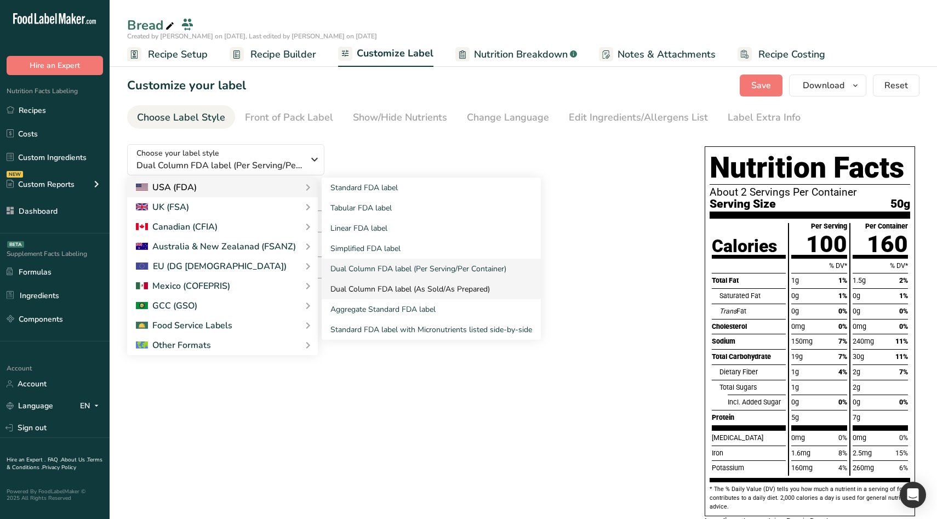
click at [368, 288] on link "Dual Column FDA label (As Sold/As Prepared)" at bounding box center [431, 289] width 219 height 20
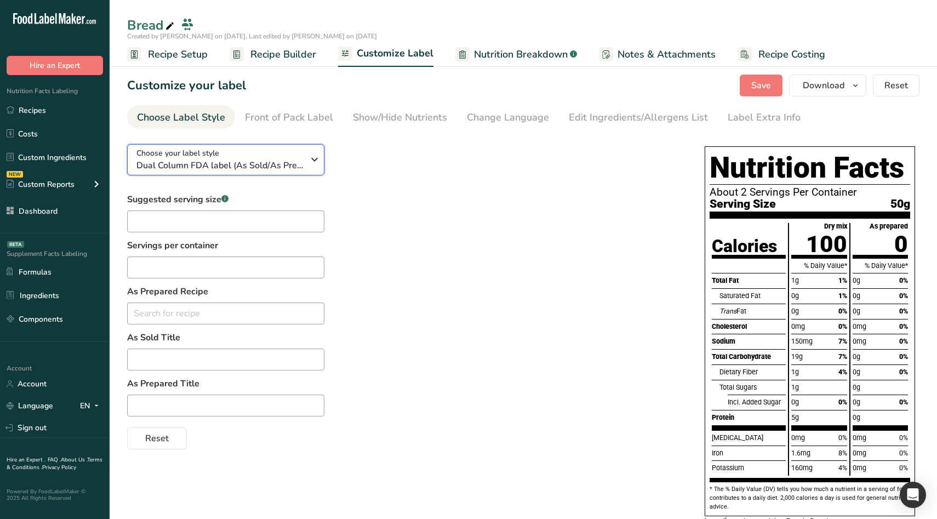
click at [298, 158] on div "Choose your label style Dual Column FDA label (As Sold/As Prepared)" at bounding box center [219, 159] width 167 height 25
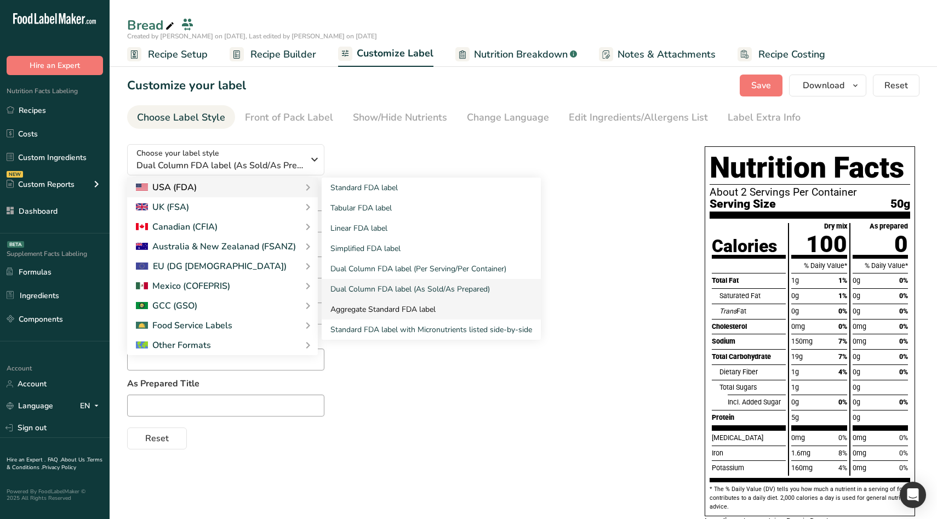
click at [389, 306] on link "Aggregate Standard FDA label" at bounding box center [431, 309] width 219 height 20
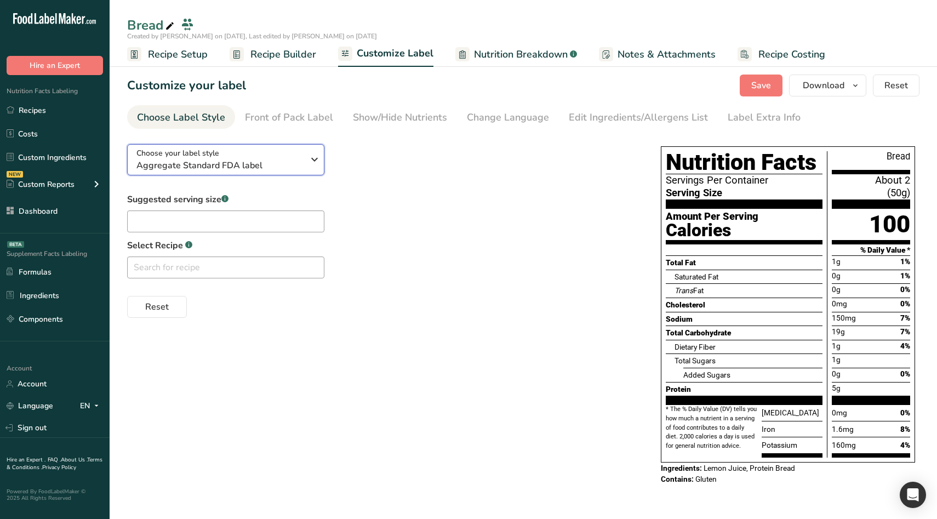
click at [278, 166] on span "Aggregate Standard FDA label" at bounding box center [219, 165] width 167 height 13
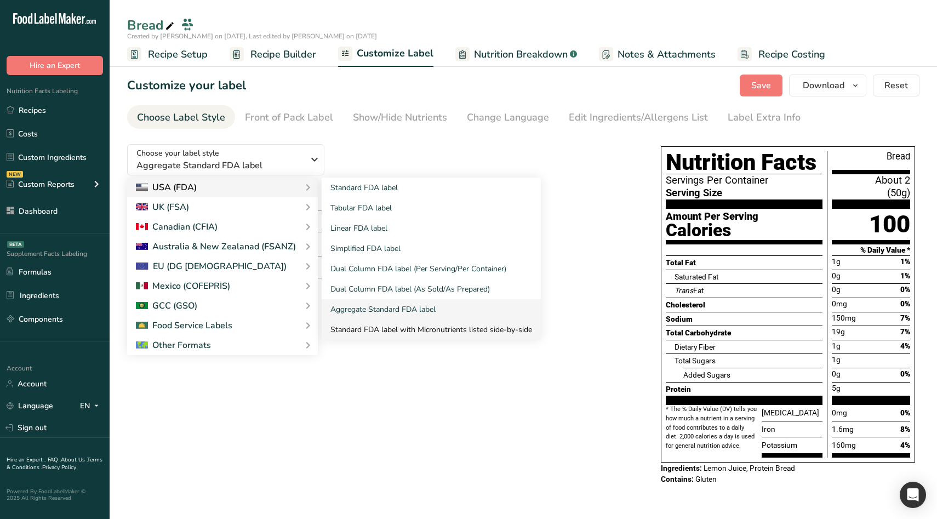
click at [388, 326] on link "Standard FDA label with Micronutrients listed side-by-side" at bounding box center [431, 329] width 219 height 20
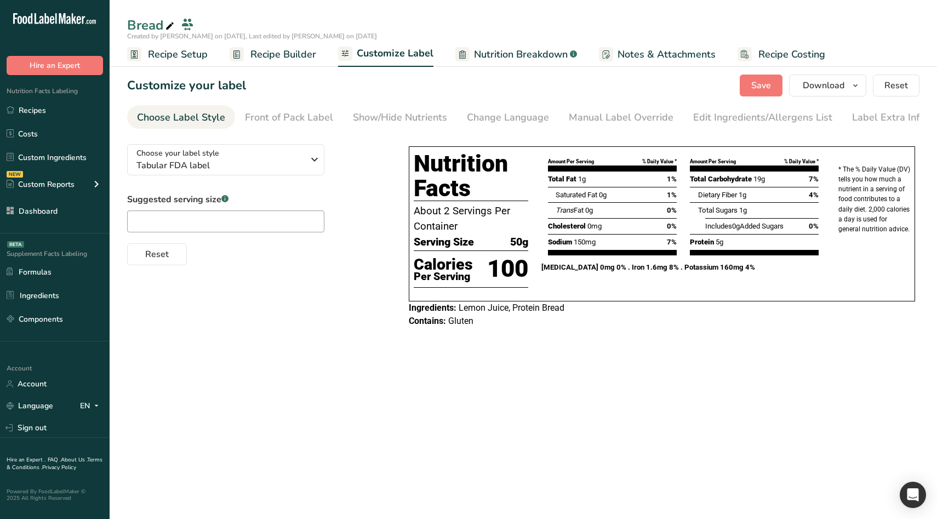
click at [756, 96] on section "Customize your label Save Download Choose what to show on your downloaded label…" at bounding box center [523, 206] width 827 height 299
click at [755, 88] on span "Save" at bounding box center [761, 85] width 20 height 13
click at [500, 60] on span "Nutrition Breakdown" at bounding box center [521, 54] width 94 height 15
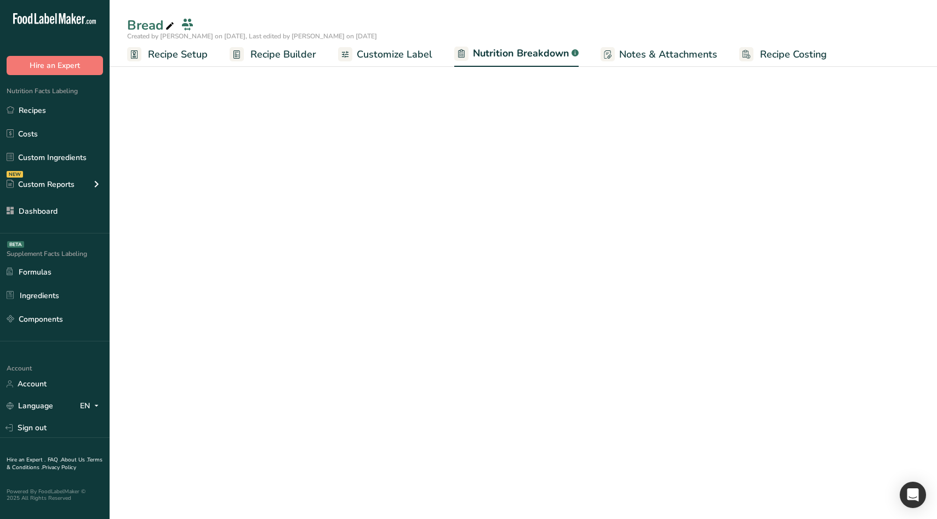
select select "Calories"
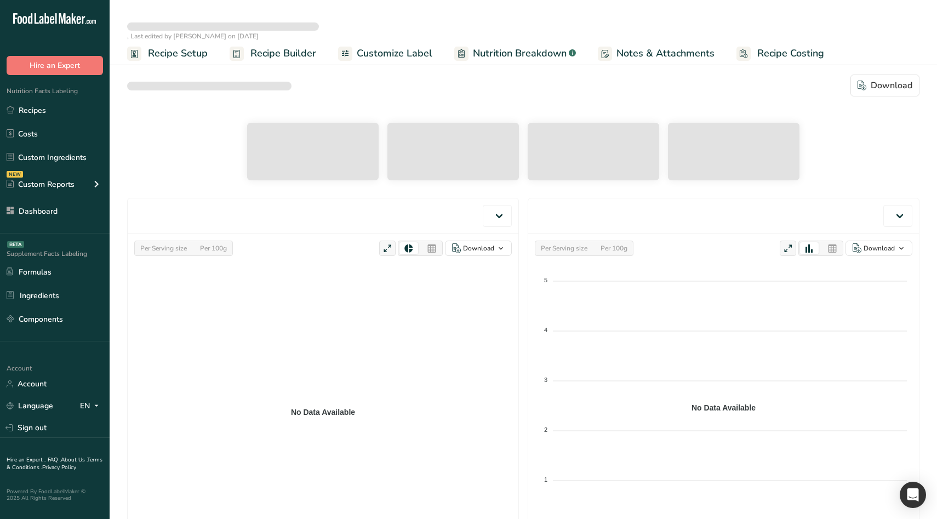
select select "Calories"
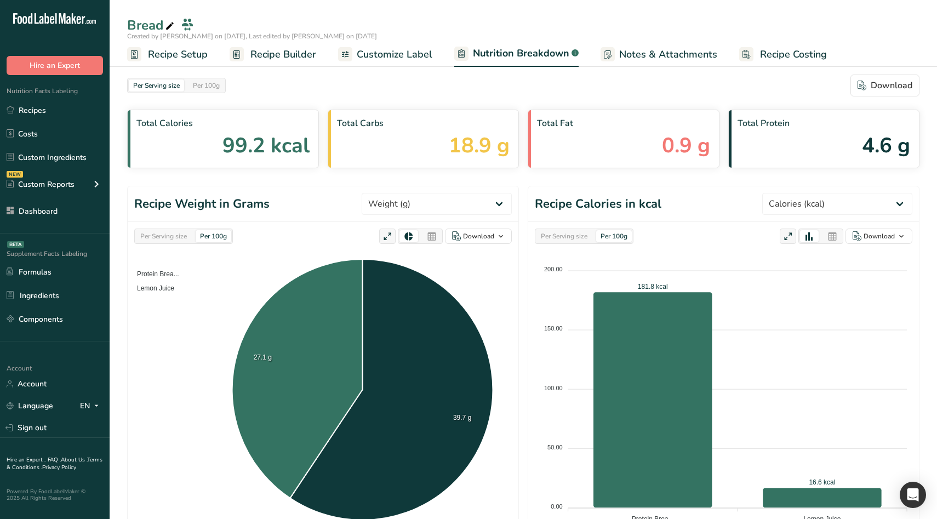
click at [417, 61] on link "Customize Label" at bounding box center [385, 54] width 94 height 25
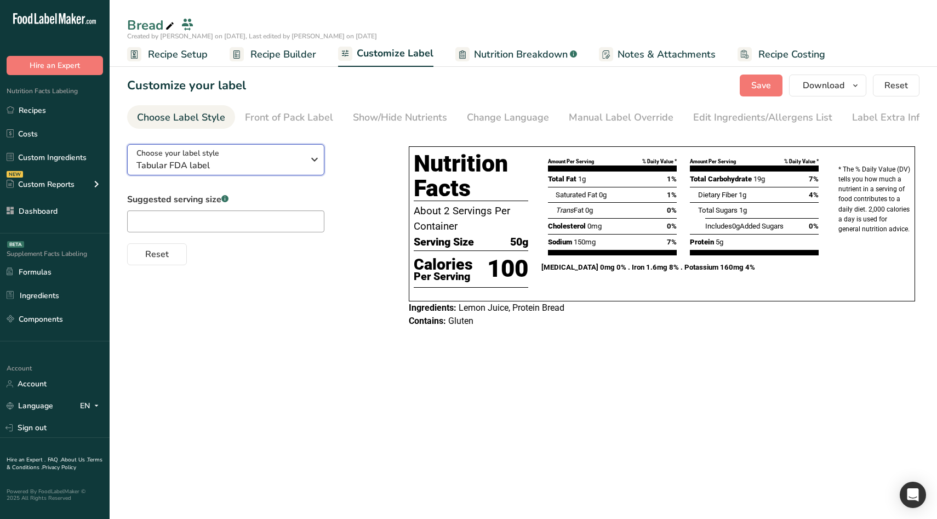
click at [278, 153] on div "Choose your label style Tabular FDA label" at bounding box center [219, 159] width 167 height 25
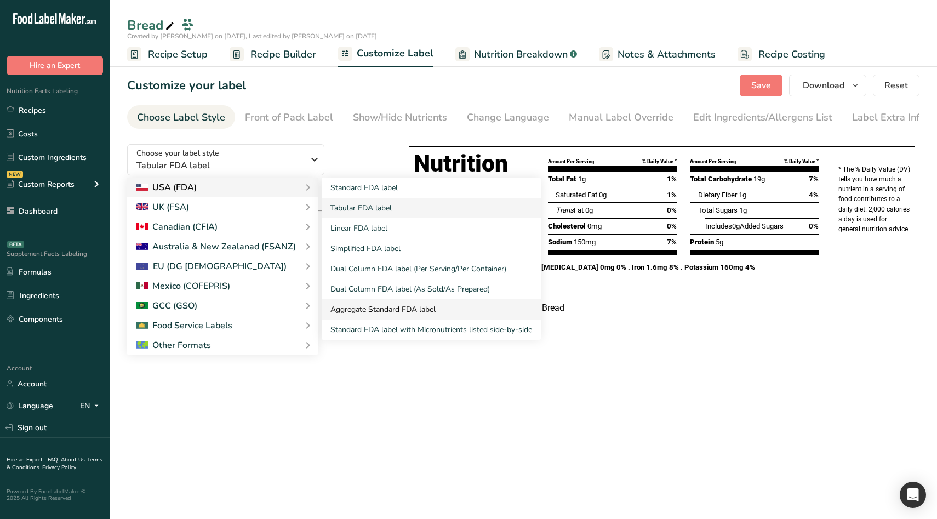
click at [398, 312] on link "Aggregate Standard FDA label" at bounding box center [431, 309] width 219 height 20
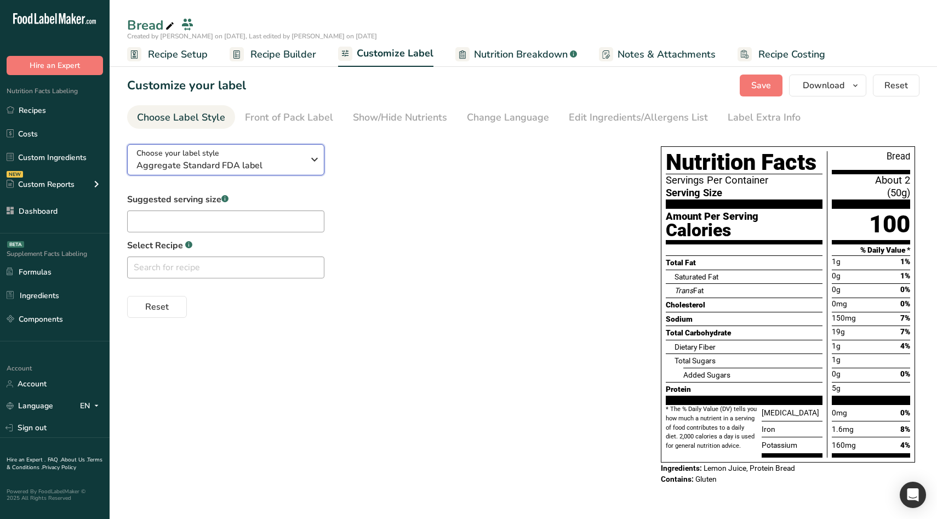
click at [272, 152] on div "Choose your label style Aggregate Standard FDA label" at bounding box center [219, 159] width 167 height 25
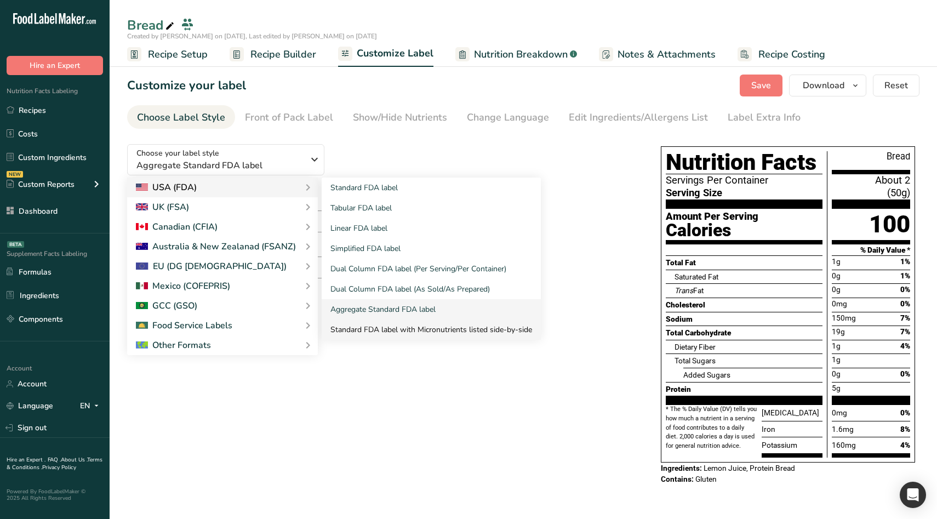
click at [391, 328] on link "Standard FDA label with Micronutrients listed side-by-side" at bounding box center [431, 329] width 219 height 20
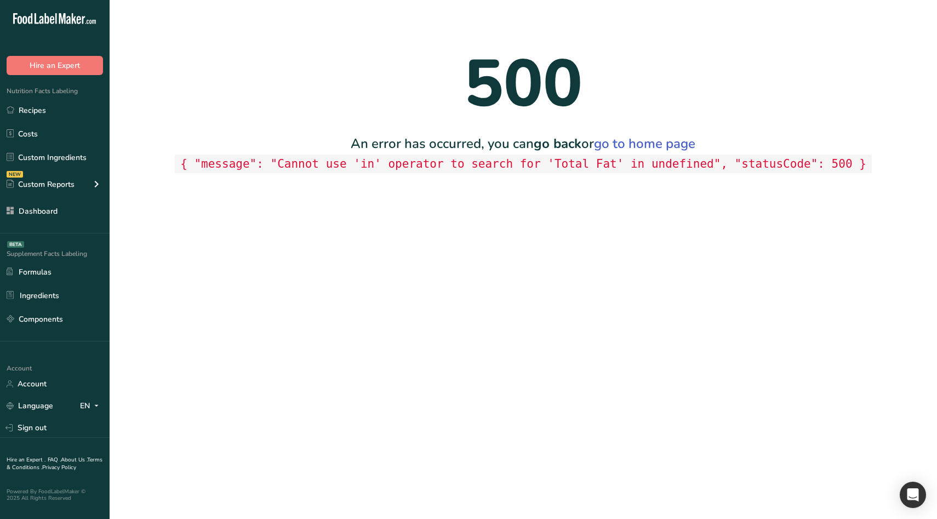
click at [676, 169] on code "{ "message": "Cannot use 'in' operator to search for 'Total Fat' in undefined",…" at bounding box center [523, 163] width 697 height 19
copy code "undefined"
click at [610, 325] on main "500 An error has occurred, you can go back or go to home page { "message": "Can…" at bounding box center [468, 259] width 937 height 519
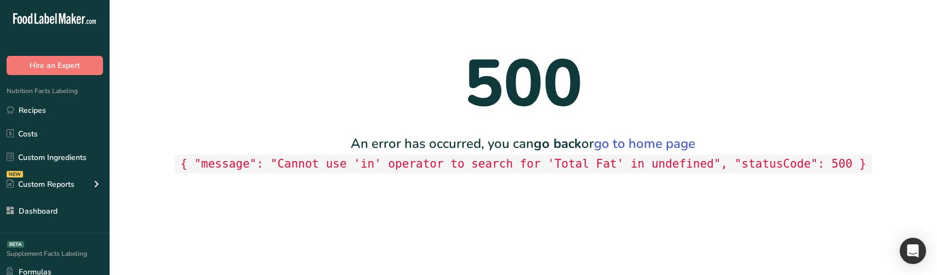
click at [400, 234] on main "500 An error has occurred, you can go back or go to home page { "message": "Can…" at bounding box center [468, 137] width 937 height 275
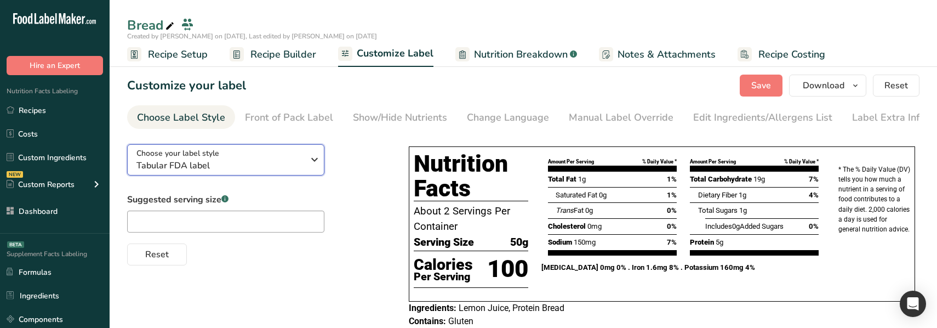
click at [283, 165] on span "Tabular FDA label" at bounding box center [219, 165] width 167 height 13
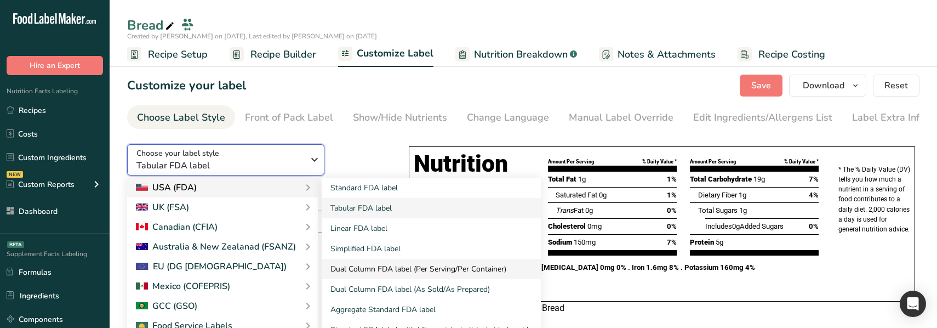
scroll to position [31, 0]
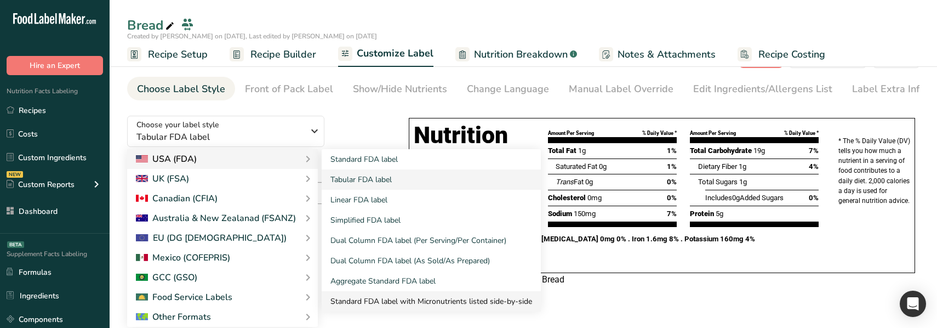
click at [445, 296] on link "Standard FDA label with Micronutrients listed side-by-side" at bounding box center [431, 301] width 219 height 20
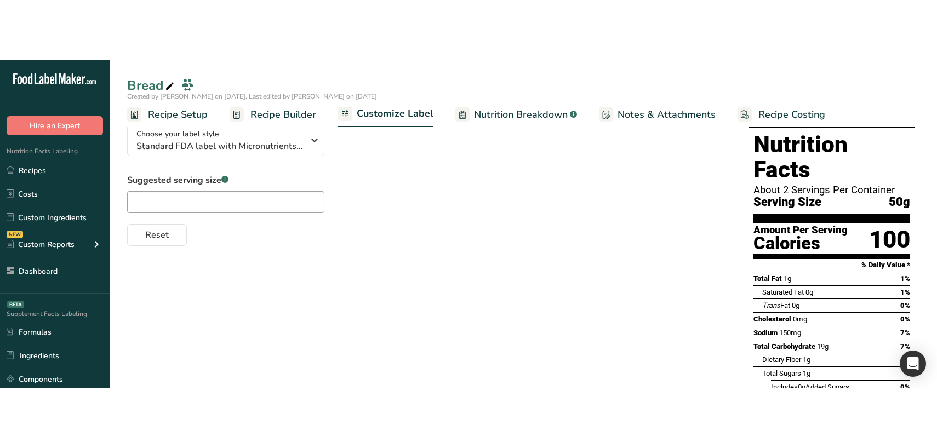
scroll to position [0, 0]
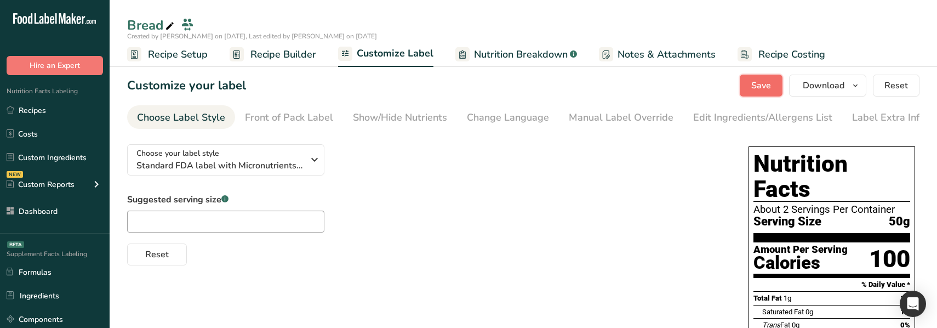
click at [762, 79] on span "Save" at bounding box center [761, 85] width 20 height 13
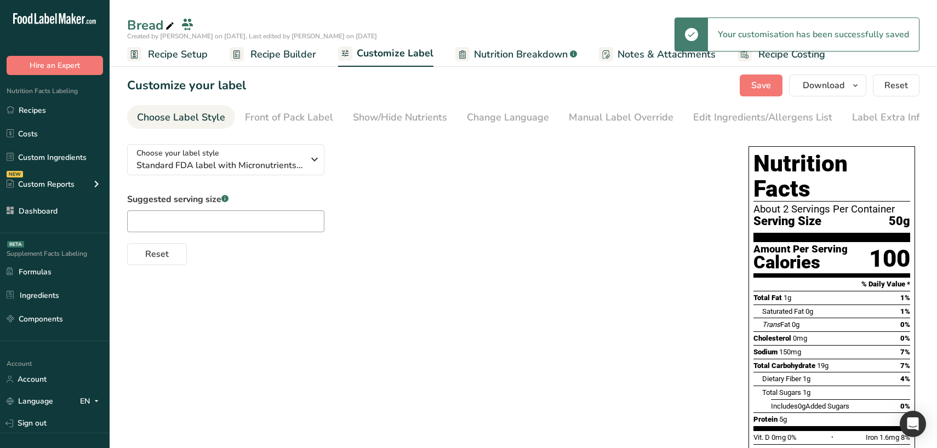
click at [596, 245] on div "Reset" at bounding box center [426, 252] width 599 height 26
click at [299, 122] on div "Front of Pack Label" at bounding box center [289, 117] width 88 height 15
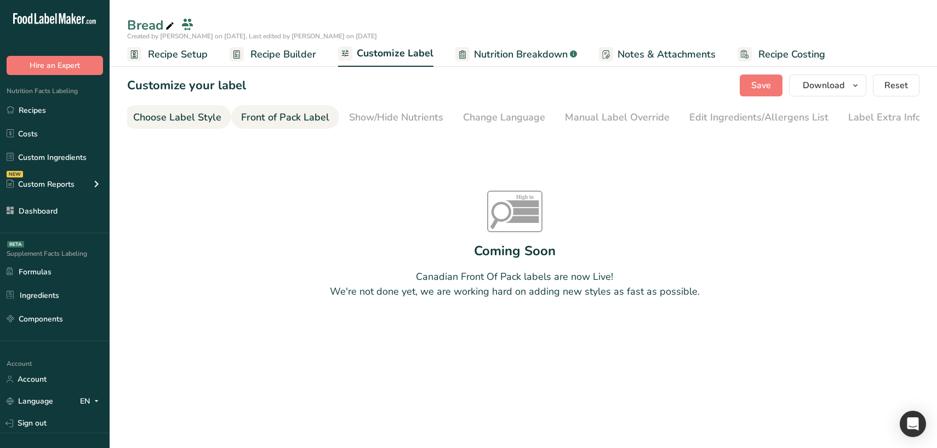
click at [218, 120] on div "Choose Label Style" at bounding box center [177, 117] width 88 height 15
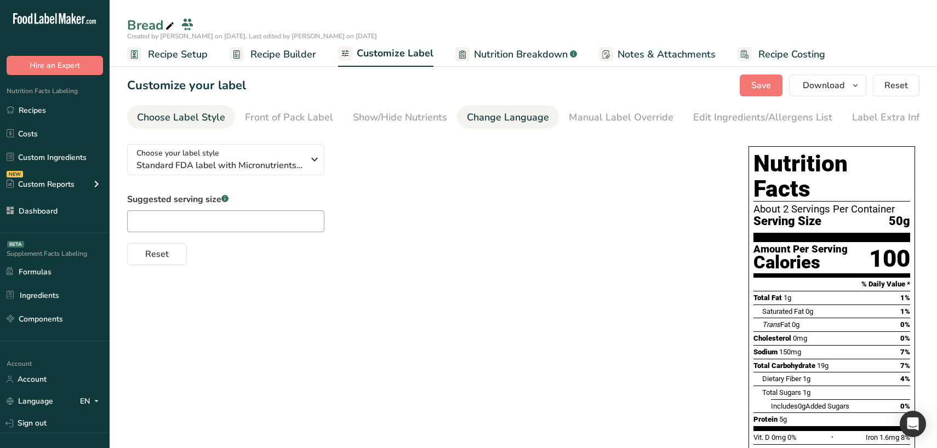
click at [516, 124] on div "Change Language" at bounding box center [508, 117] width 82 height 15
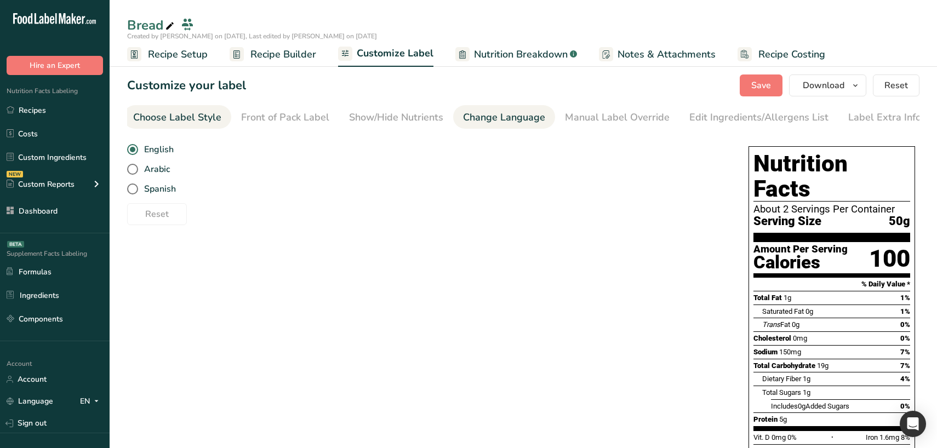
click at [187, 121] on div "Choose Label Style" at bounding box center [177, 117] width 88 height 15
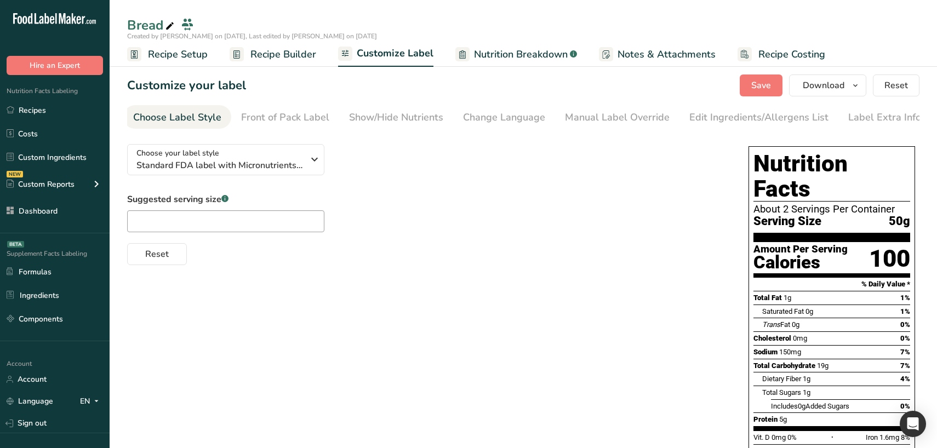
scroll to position [0, 0]
click at [238, 167] on span "Standard FDA label with Micronutrients listed side-by-side" at bounding box center [219, 165] width 167 height 13
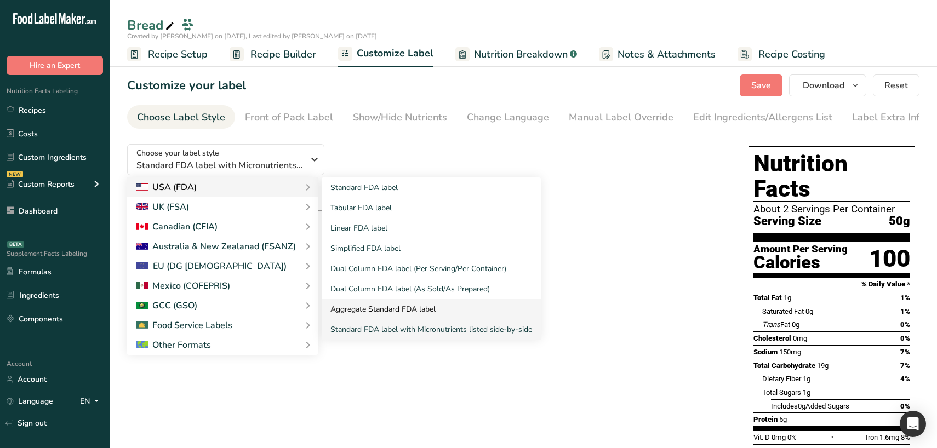
click at [372, 313] on link "Aggregate Standard FDA label" at bounding box center [431, 309] width 219 height 20
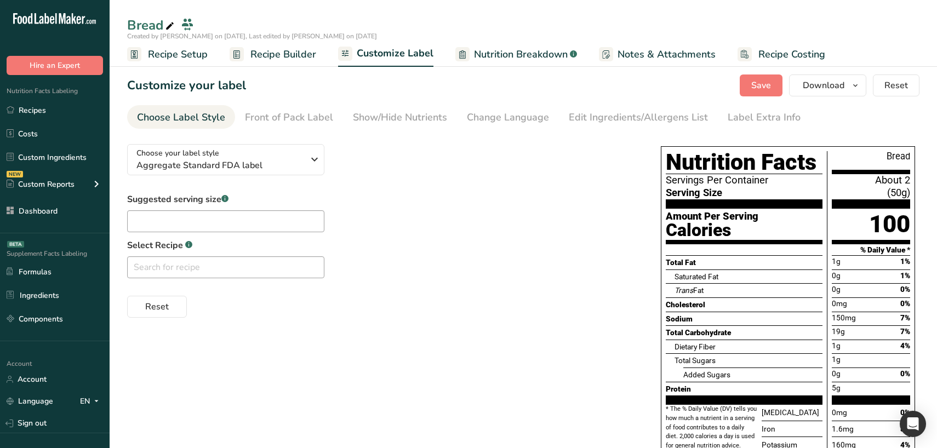
click at [210, 176] on div "Choose your label style Aggregate Standard FDA label USA (FDA) Standard FDA lab…" at bounding box center [383, 226] width 512 height 182
click at [213, 169] on span "Aggregate Standard FDA label" at bounding box center [219, 165] width 167 height 13
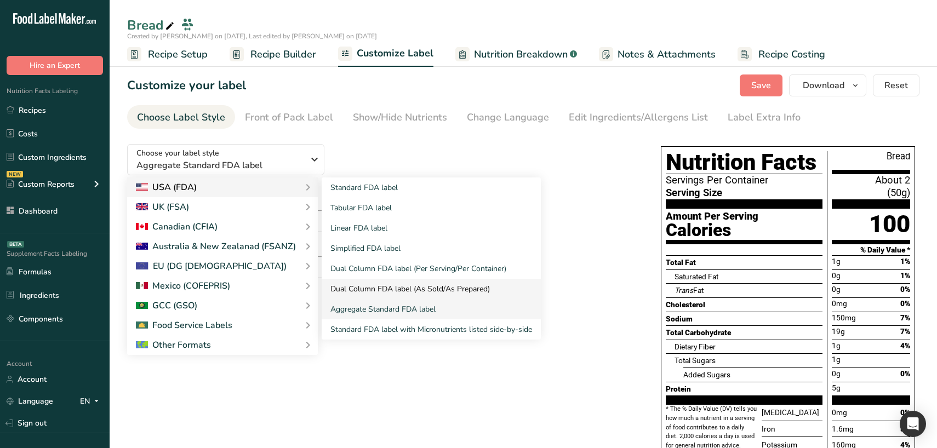
click at [438, 285] on link "Dual Column FDA label (As Sold/As Prepared)" at bounding box center [431, 289] width 219 height 20
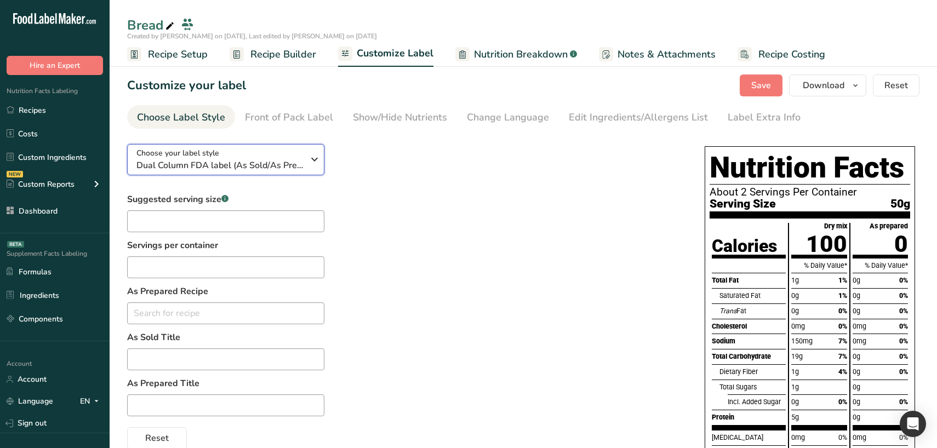
click at [268, 151] on div "Choose your label style Dual Column FDA label (As Sold/As Prepared)" at bounding box center [219, 159] width 167 height 25
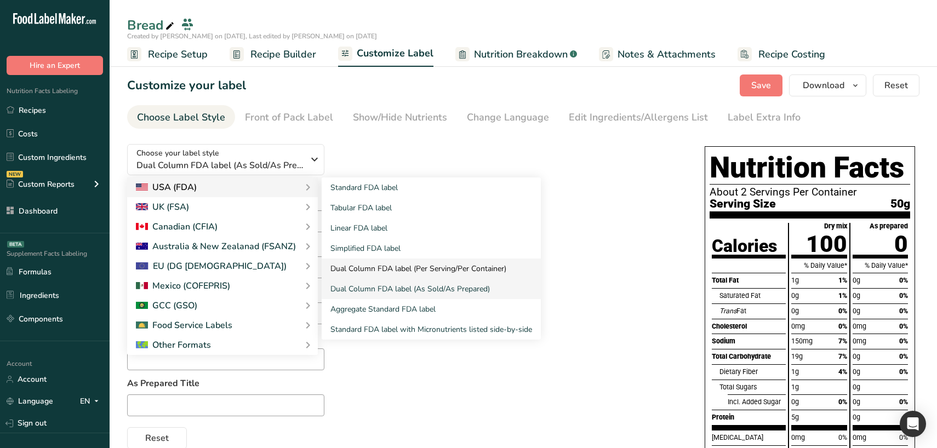
click at [403, 271] on link "Dual Column FDA label (Per Serving/Per Container)" at bounding box center [431, 269] width 219 height 20
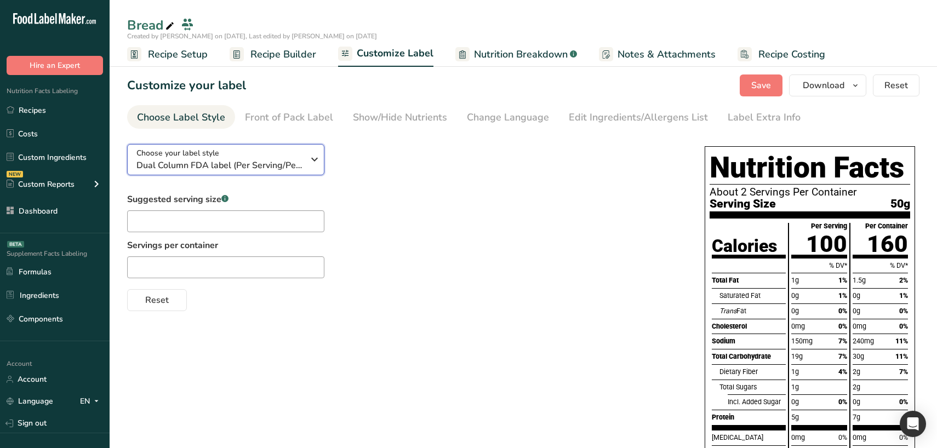
click at [227, 160] on span "Dual Column FDA label (Per Serving/Per Container)" at bounding box center [219, 165] width 167 height 13
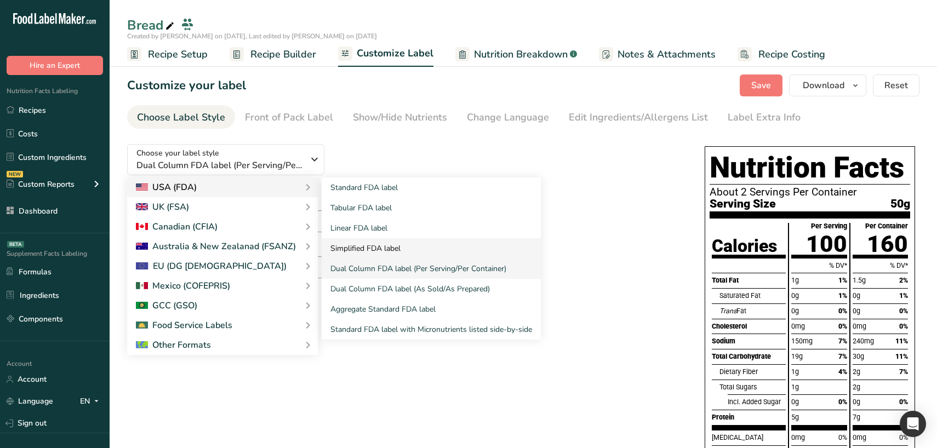
click at [365, 246] on link "Simplified FDA label" at bounding box center [431, 248] width 219 height 20
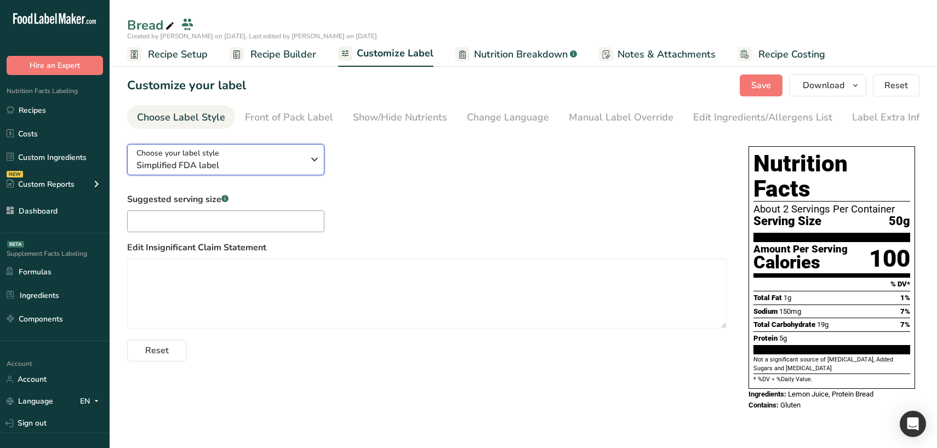
click at [261, 154] on div "Choose your label style Simplified FDA label" at bounding box center [219, 159] width 167 height 25
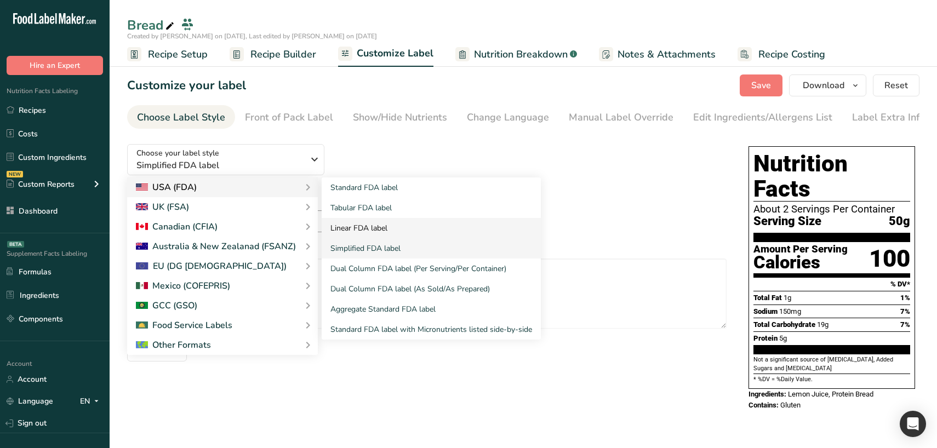
click at [374, 228] on link "Linear FDA label" at bounding box center [431, 228] width 219 height 20
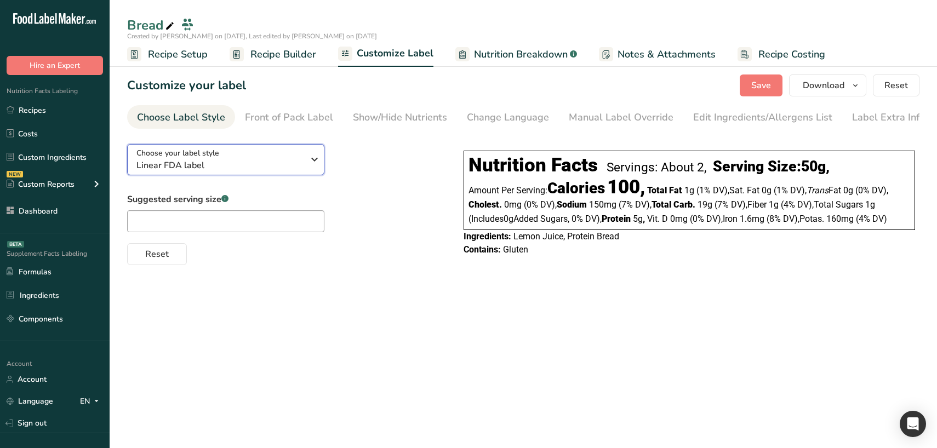
click at [305, 160] on div "Choose your label style Linear FDA label" at bounding box center [223, 159] width 175 height 25
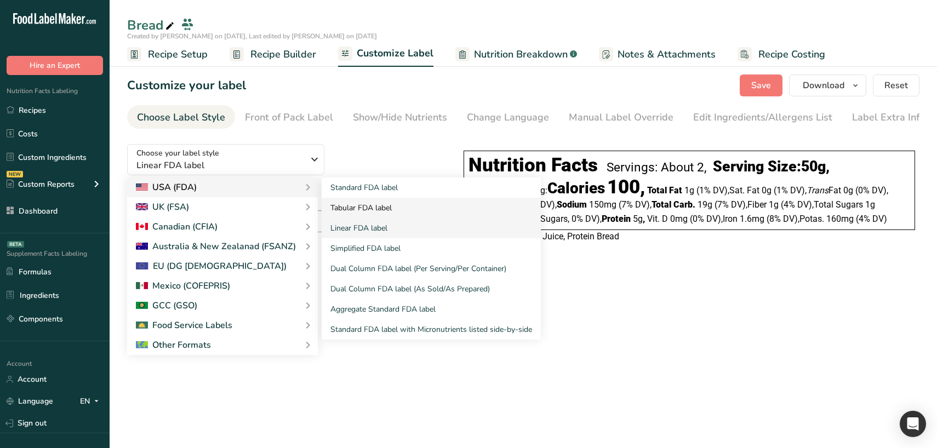
click at [360, 205] on link "Tabular FDA label" at bounding box center [431, 208] width 219 height 20
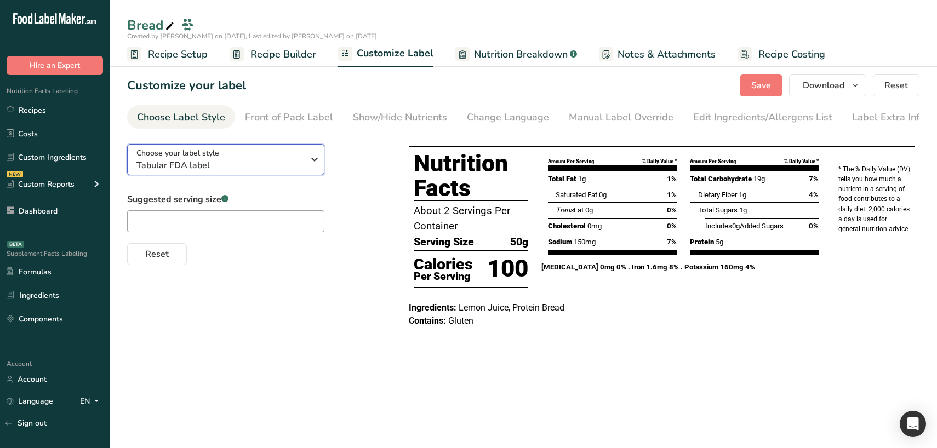
click at [300, 164] on span "Tabular FDA label" at bounding box center [219, 165] width 167 height 13
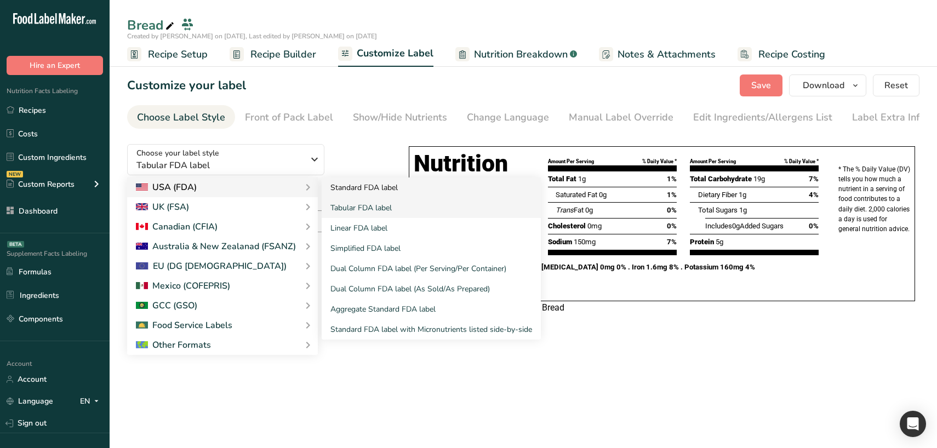
click at [385, 190] on link "Standard FDA label" at bounding box center [431, 187] width 219 height 20
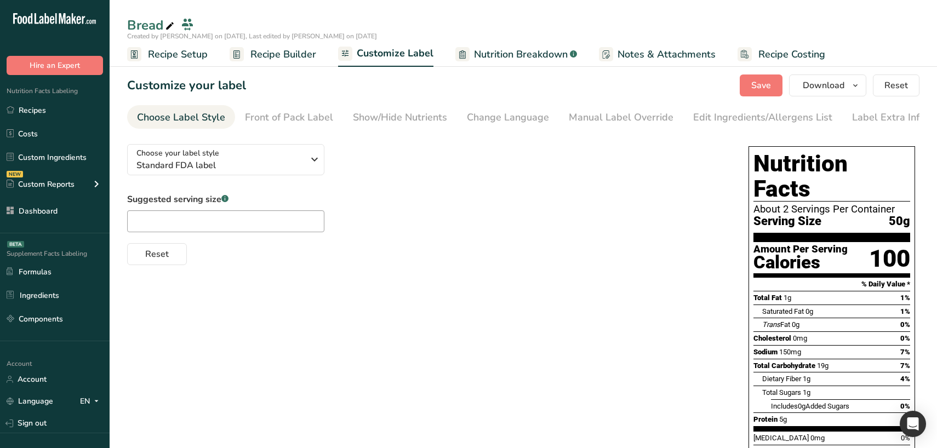
click at [306, 327] on div "Choose your label style Standard FDA label USA (FDA) Standard FDA label Tabular…" at bounding box center [523, 337] width 792 height 405
